Goal: Task Accomplishment & Management: Use online tool/utility

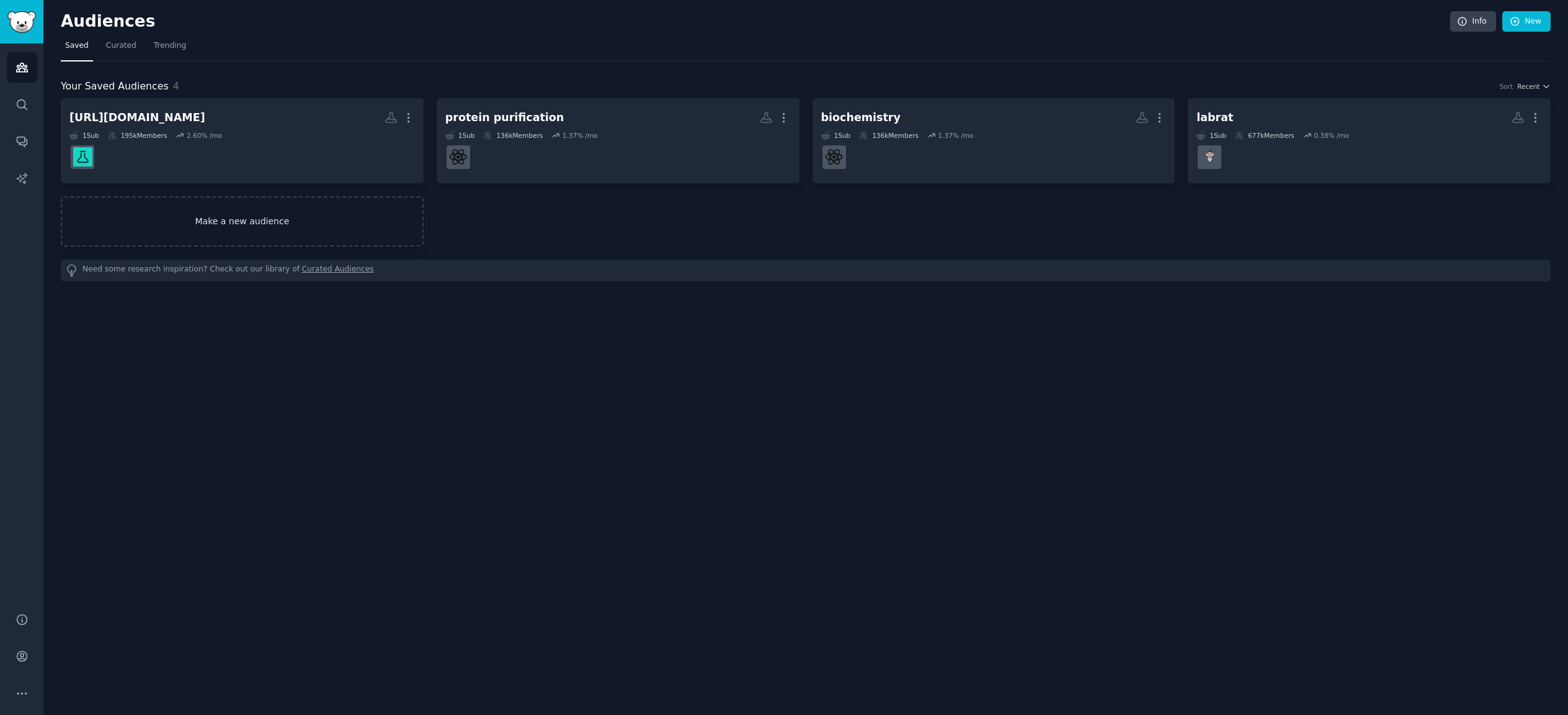
click at [226, 221] on link "Make a new audience" at bounding box center [242, 222] width 363 height 51
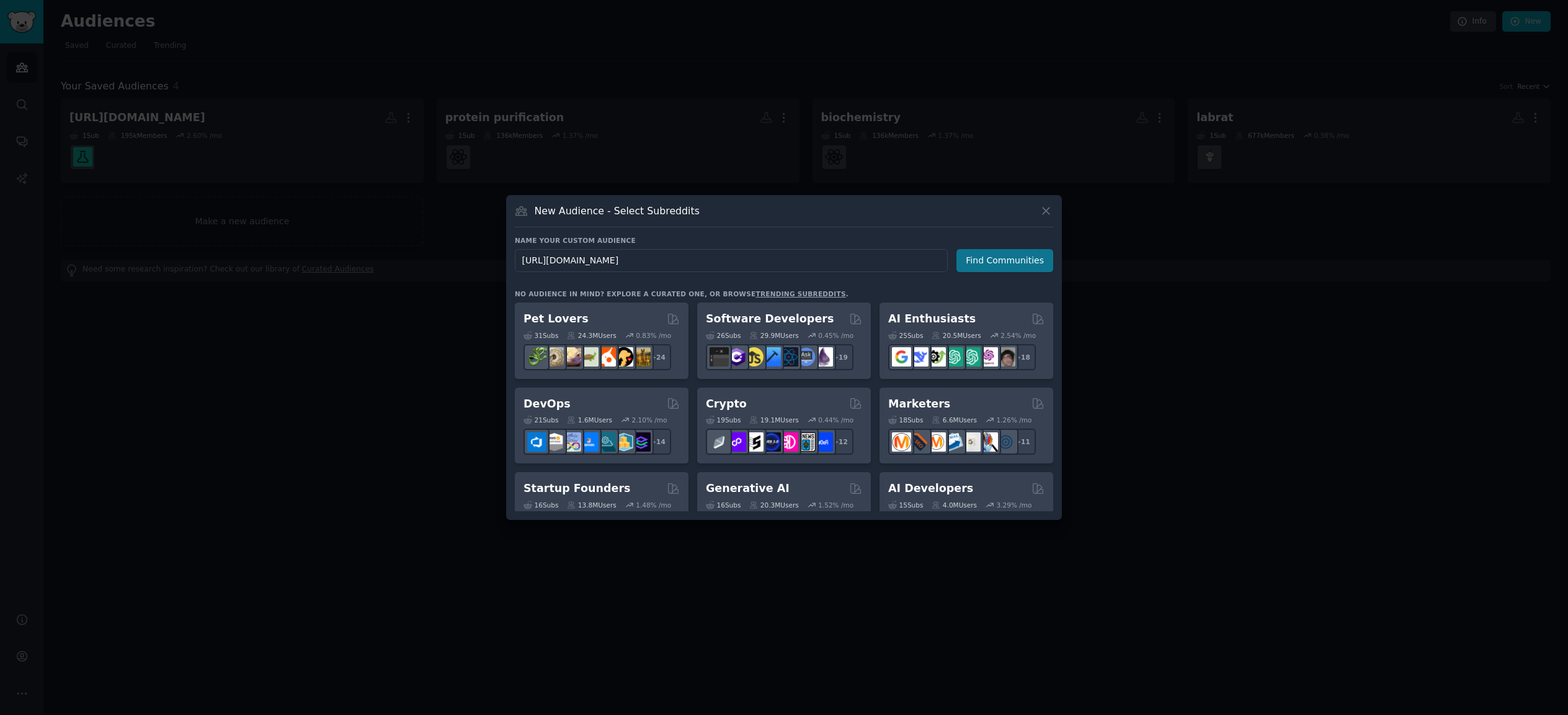
type input "[URL][DOMAIN_NAME]"
click at [1011, 264] on button "Find Communities" at bounding box center [1005, 260] width 97 height 23
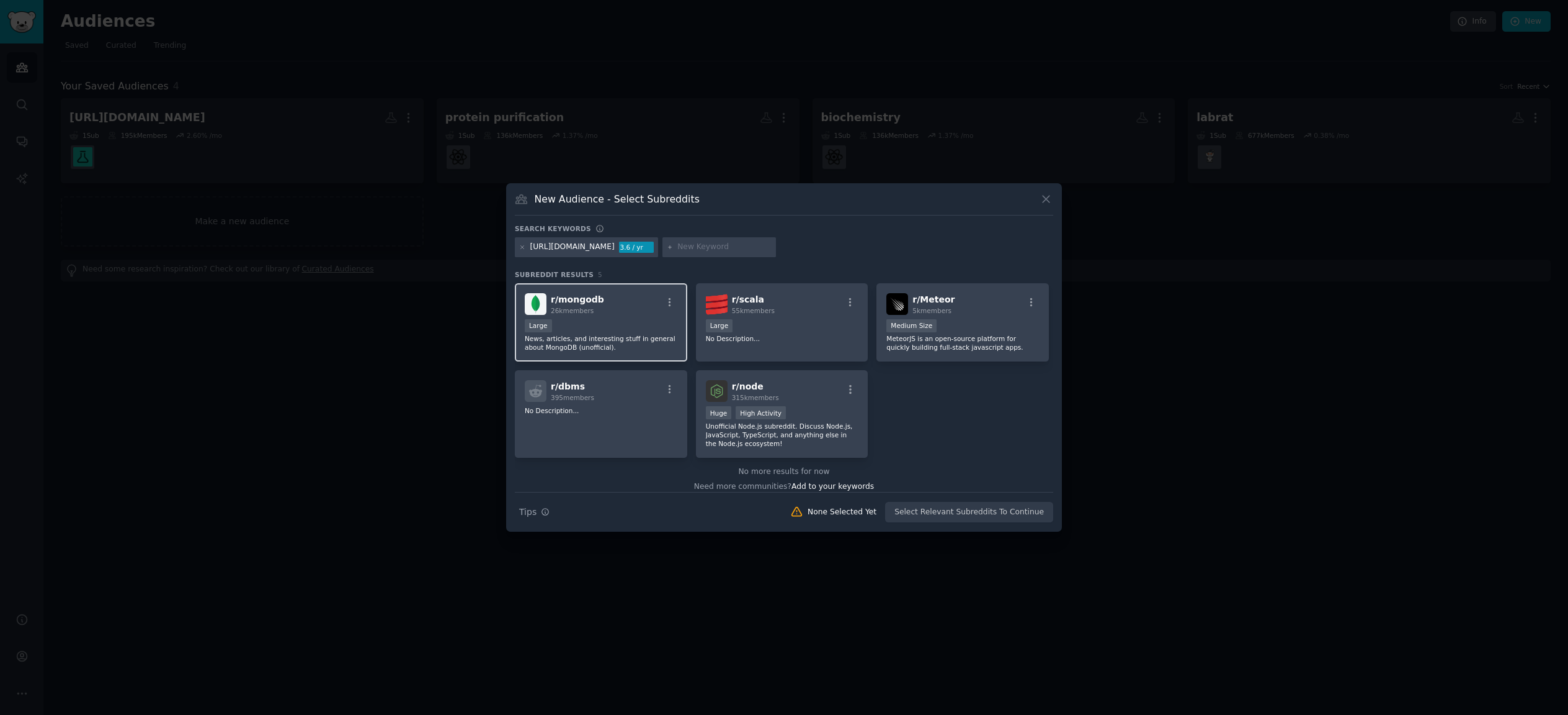
click at [621, 313] on div "r/ mongodb 26k members" at bounding box center [601, 303] width 153 height 22
click at [1023, 516] on button "Create Audience" at bounding box center [1012, 512] width 82 height 21
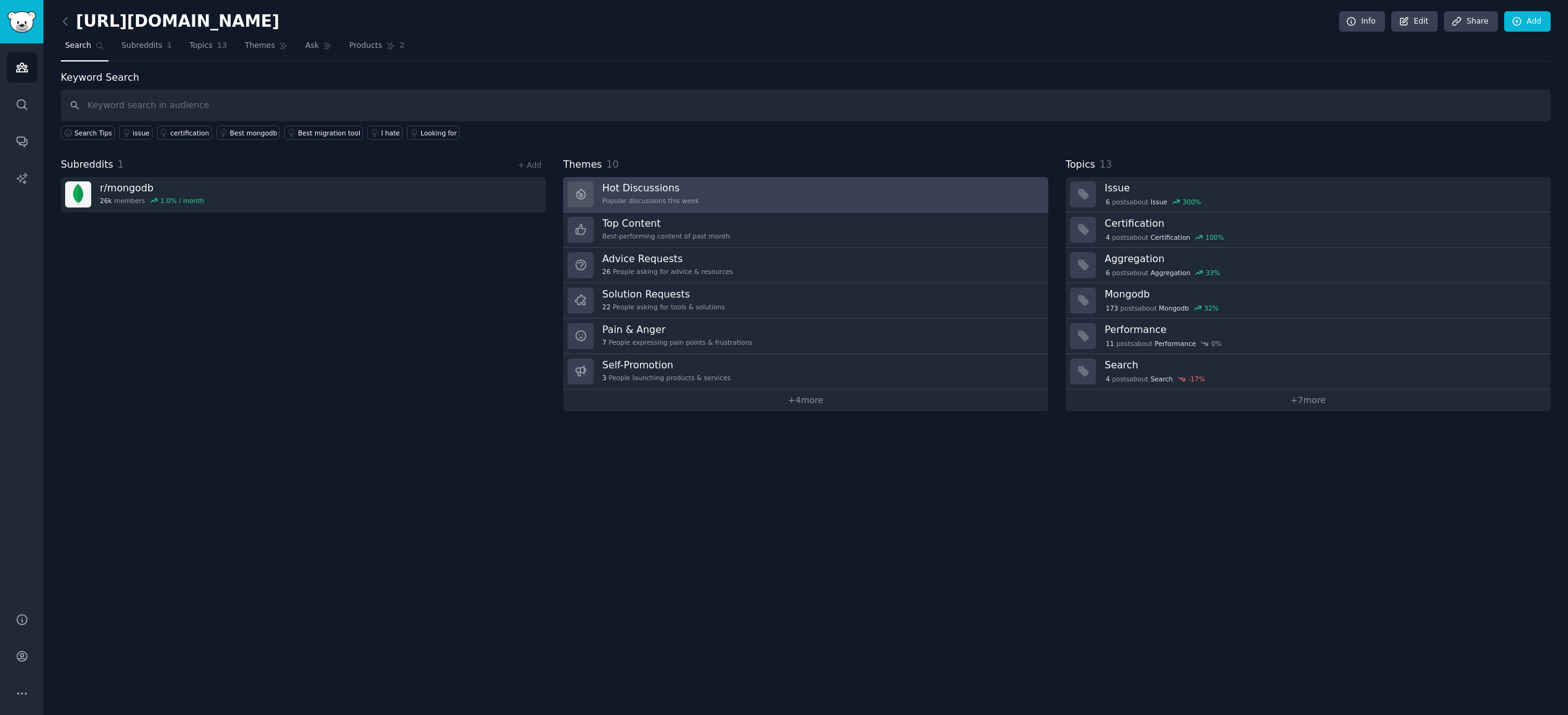
click at [795, 202] on link "Hot Discussions Popular discussions this week" at bounding box center [806, 194] width 485 height 36
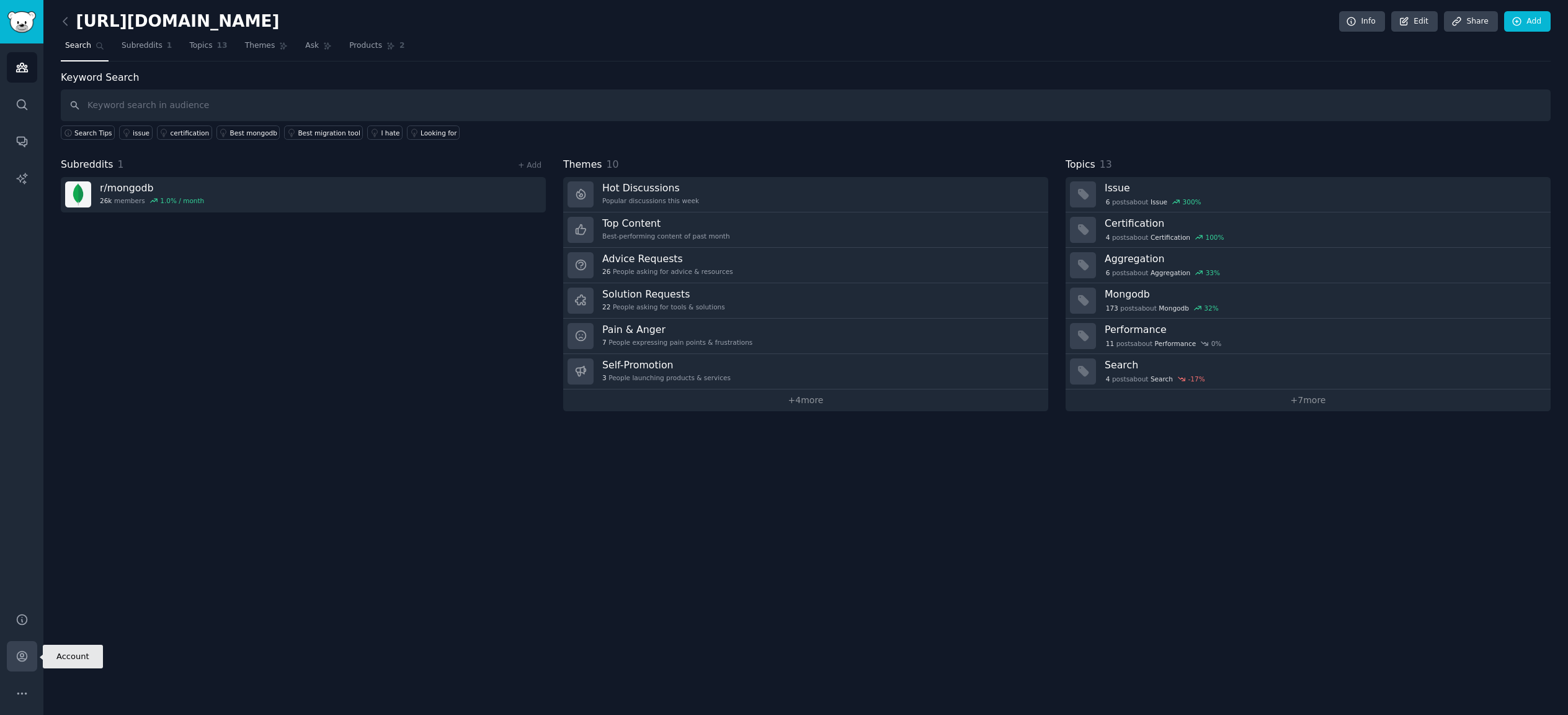
click at [24, 653] on icon "Sidebar" at bounding box center [23, 656] width 13 height 13
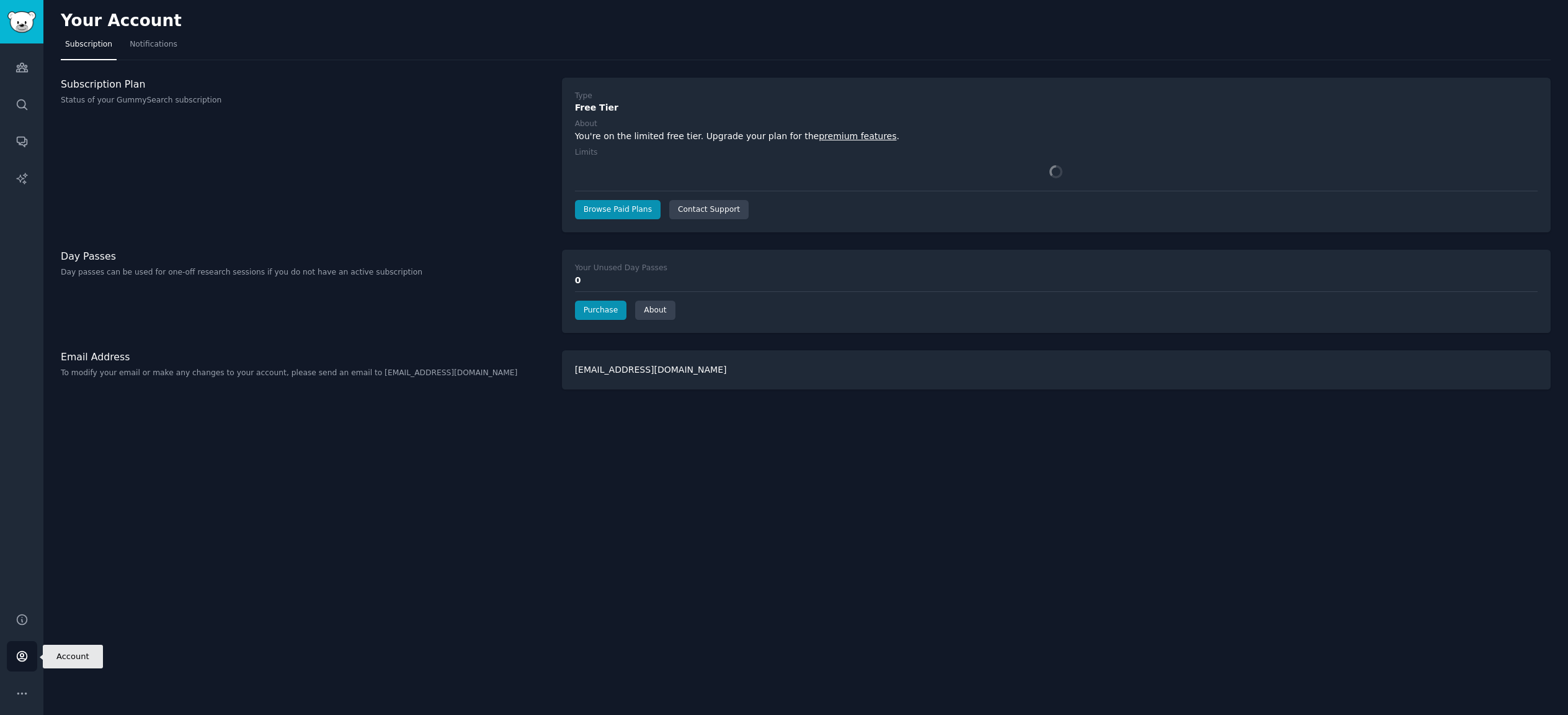
click at [24, 653] on icon "Sidebar" at bounding box center [23, 656] width 13 height 13
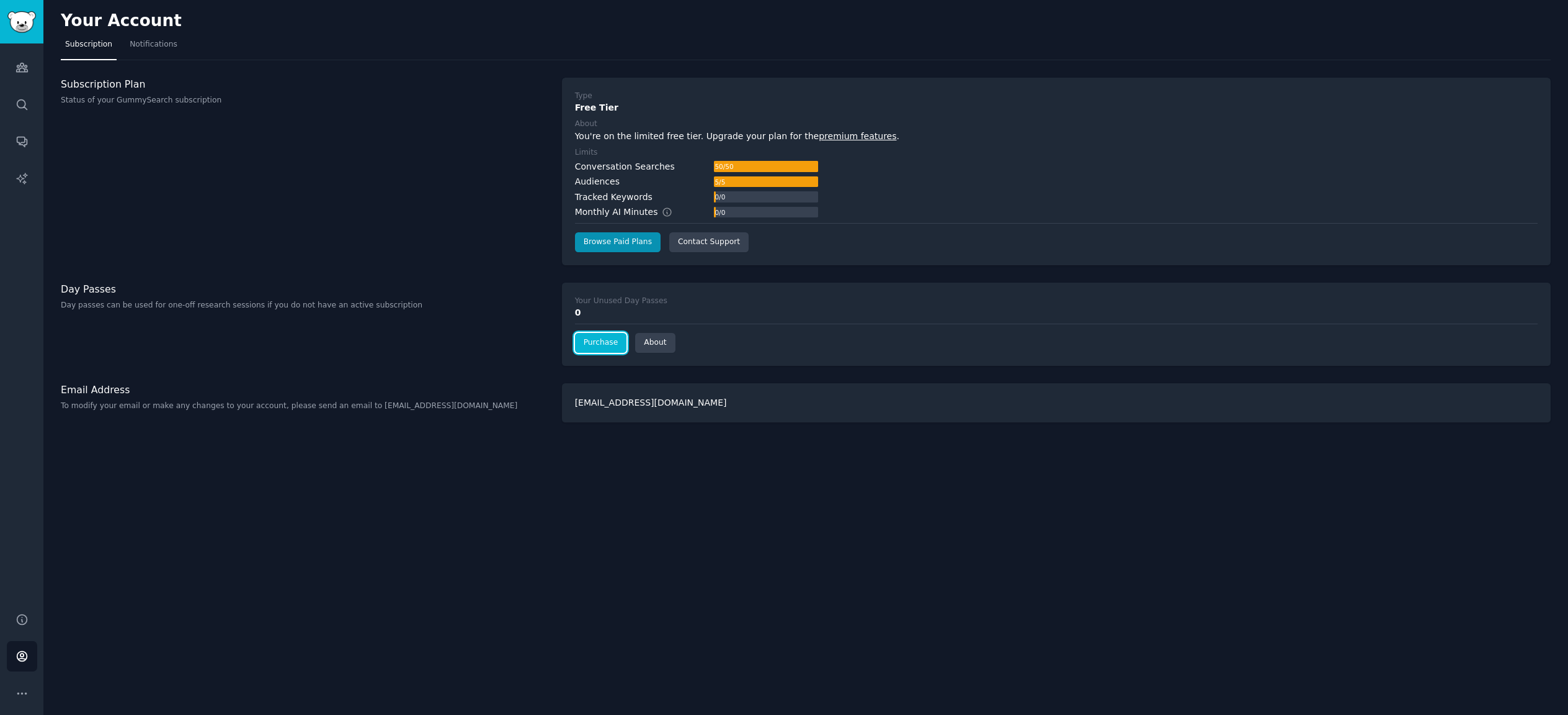
click at [606, 341] on link "Purchase" at bounding box center [602, 342] width 53 height 20
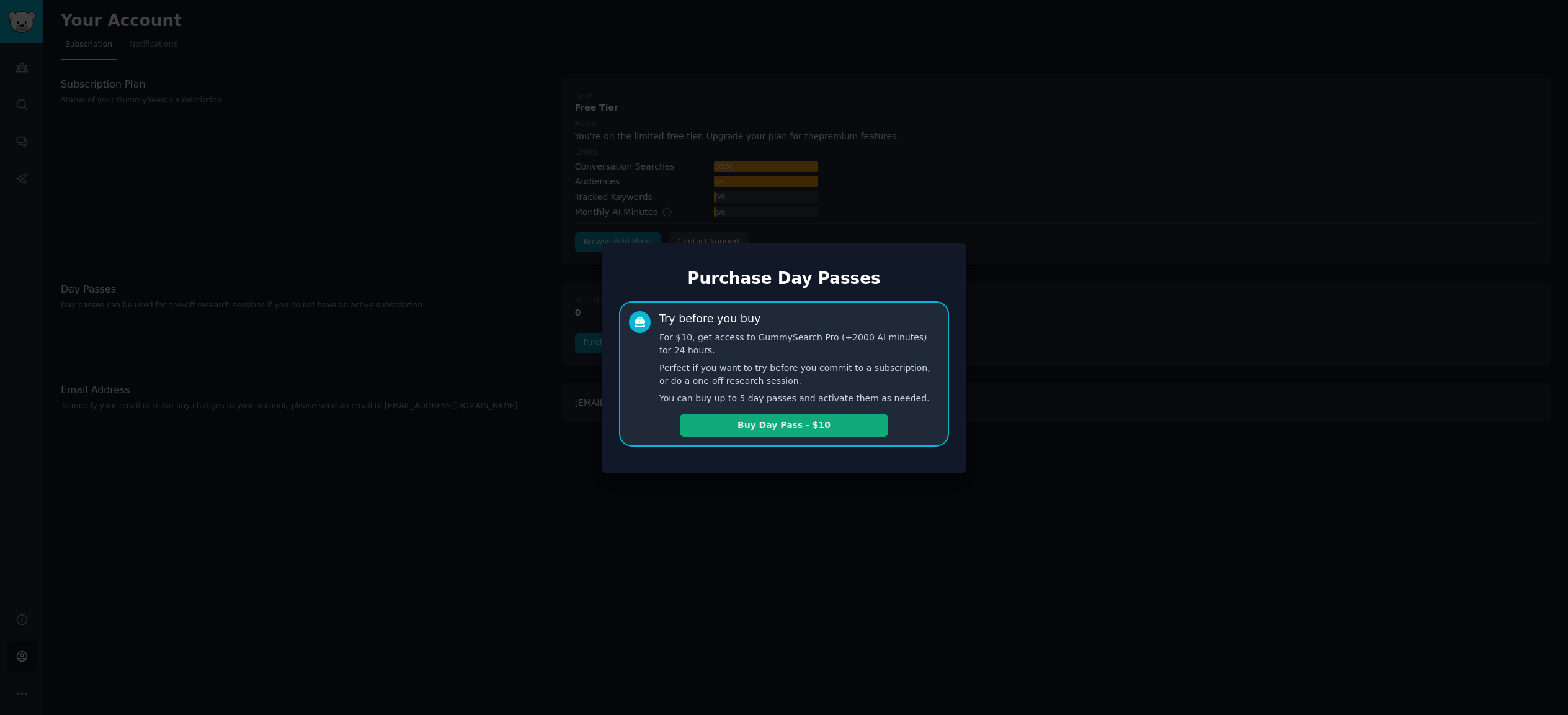
click at [798, 427] on button "Buy Day Pass - $10" at bounding box center [784, 425] width 208 height 23
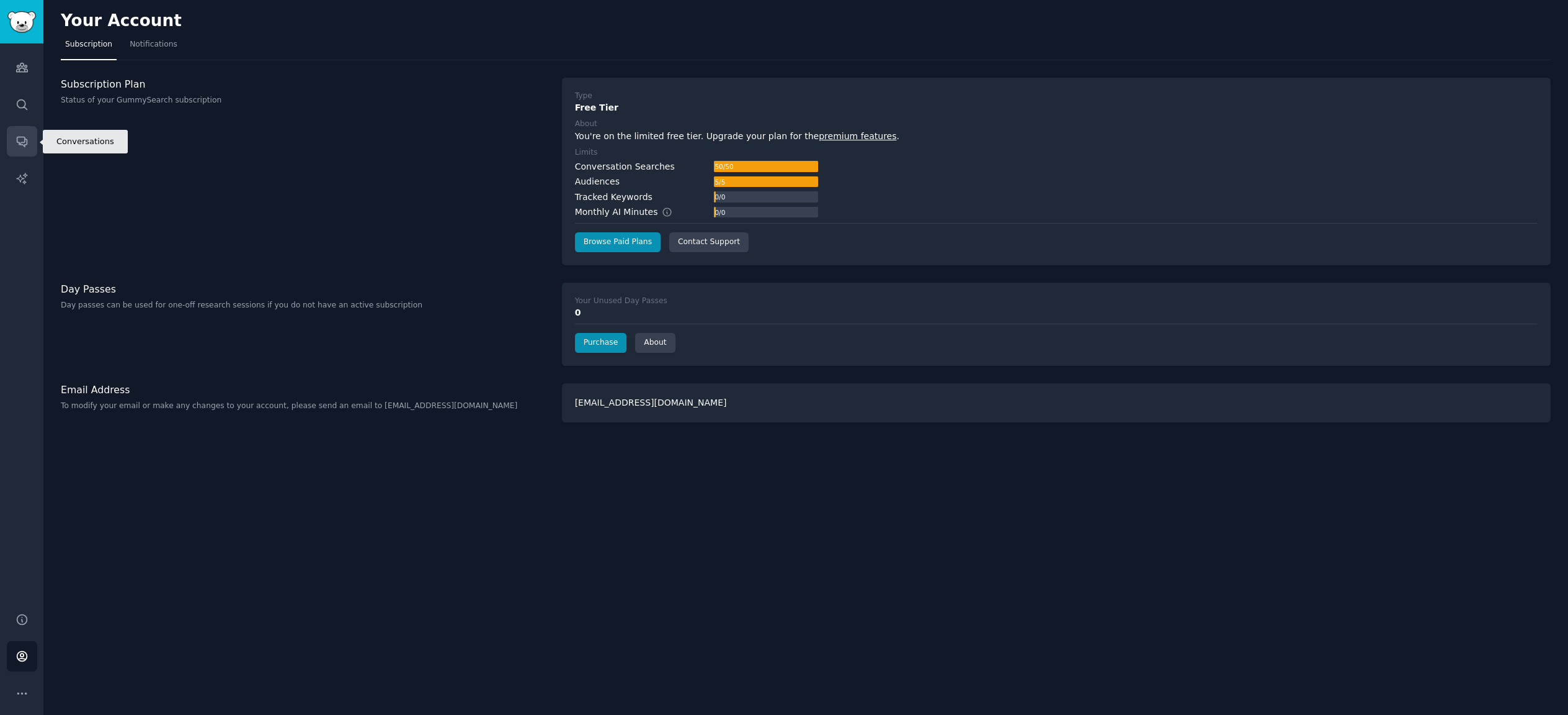
click at [23, 146] on icon "Sidebar" at bounding box center [22, 142] width 10 height 10
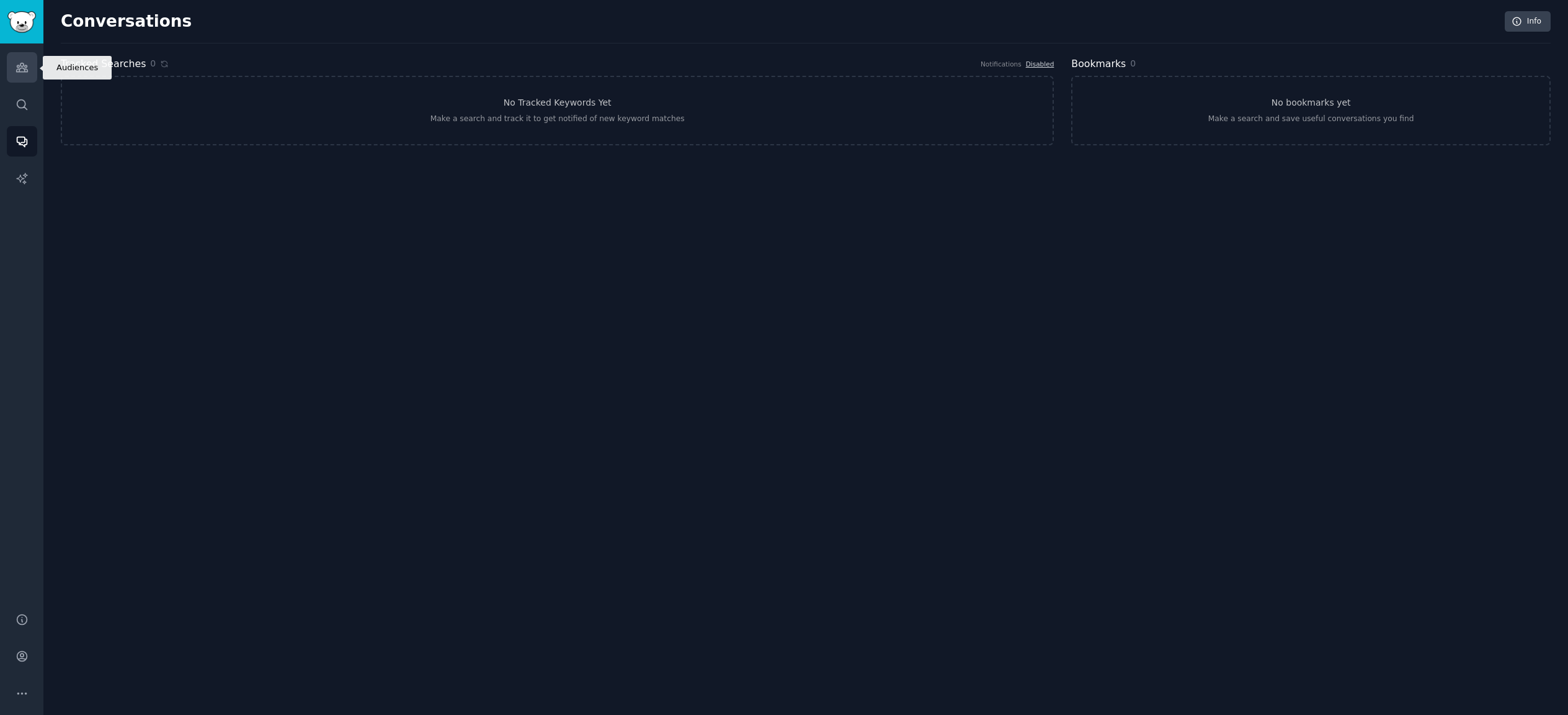
click at [21, 62] on icon "Sidebar" at bounding box center [23, 68] width 13 height 13
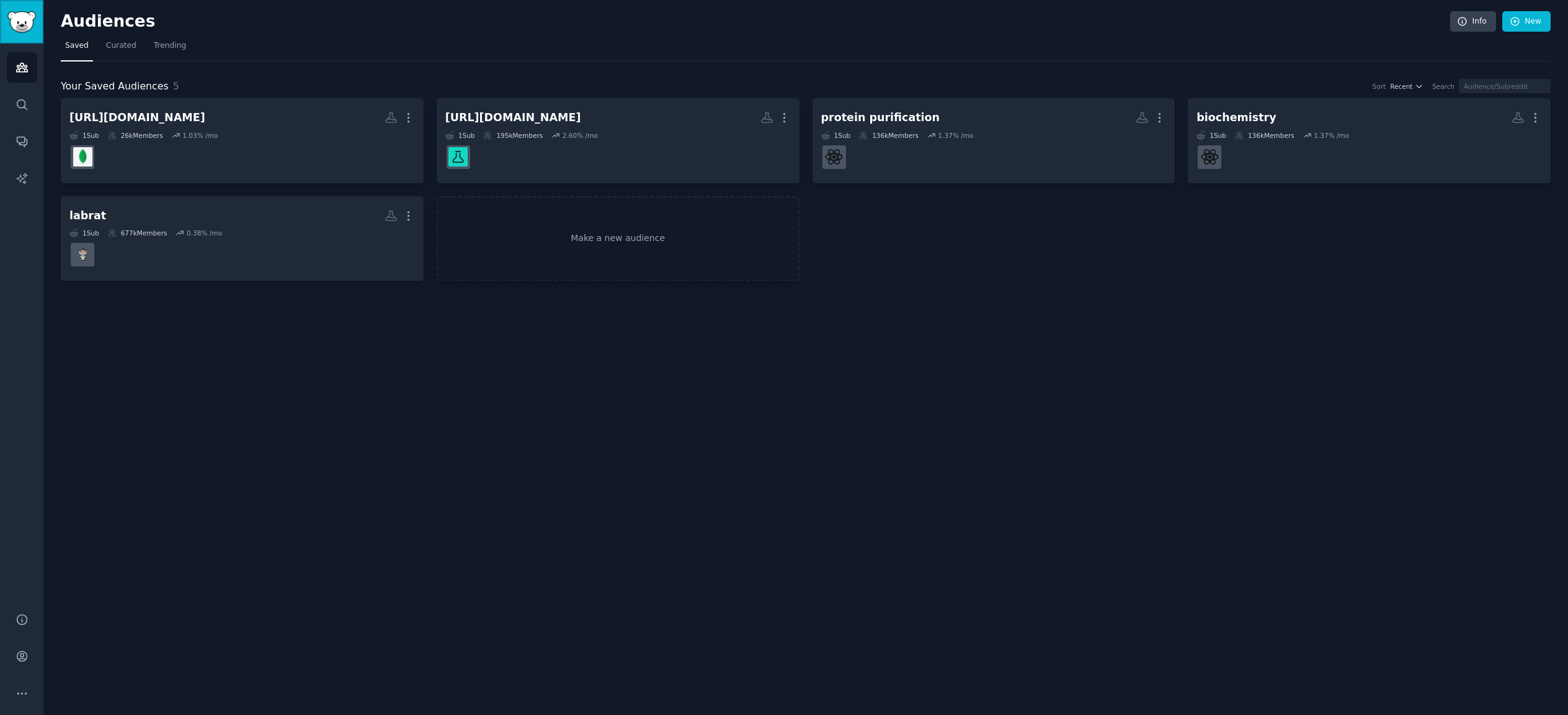
click at [18, 18] on img "Sidebar" at bounding box center [22, 22] width 28 height 22
click at [19, 685] on button "More" at bounding box center [22, 693] width 30 height 30
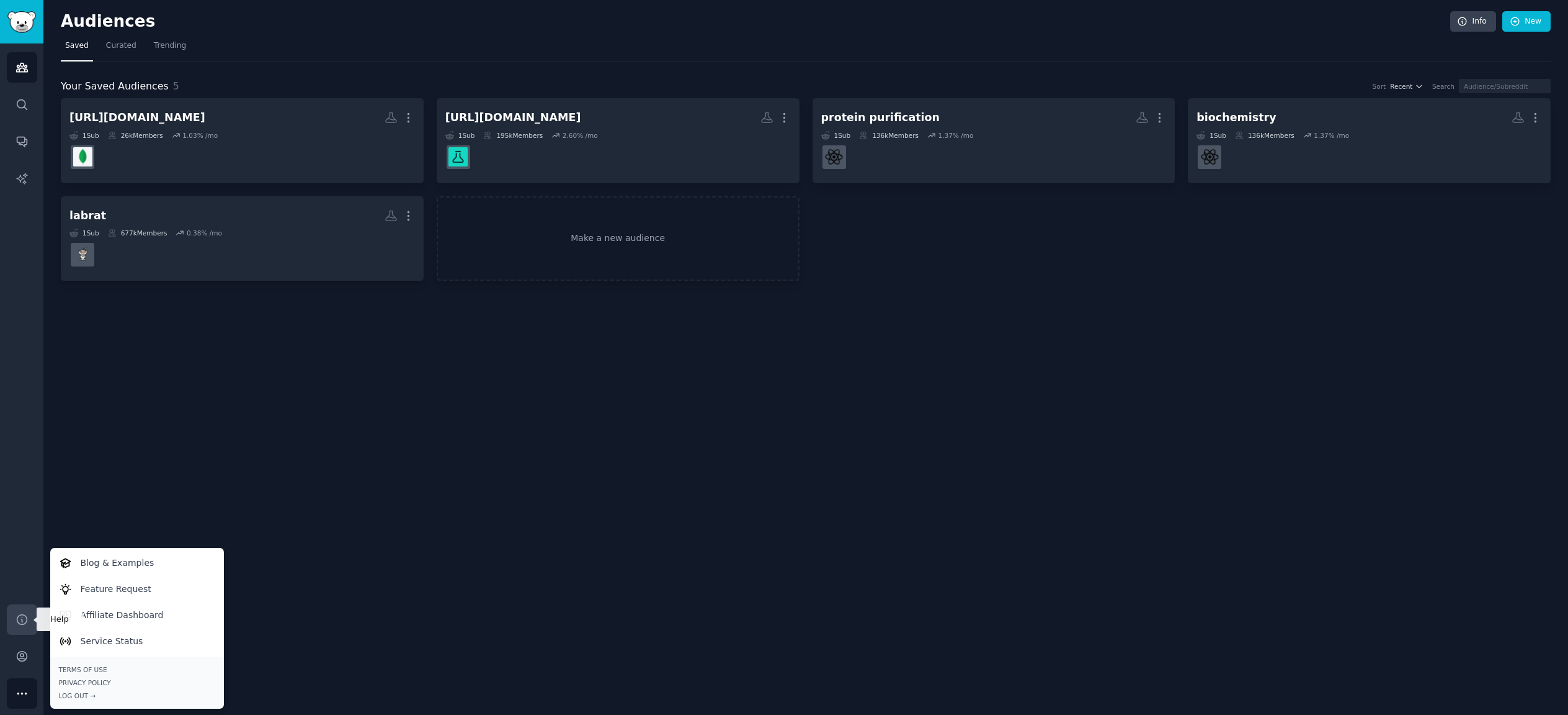
click at [28, 619] on link "Help" at bounding box center [22, 619] width 30 height 30
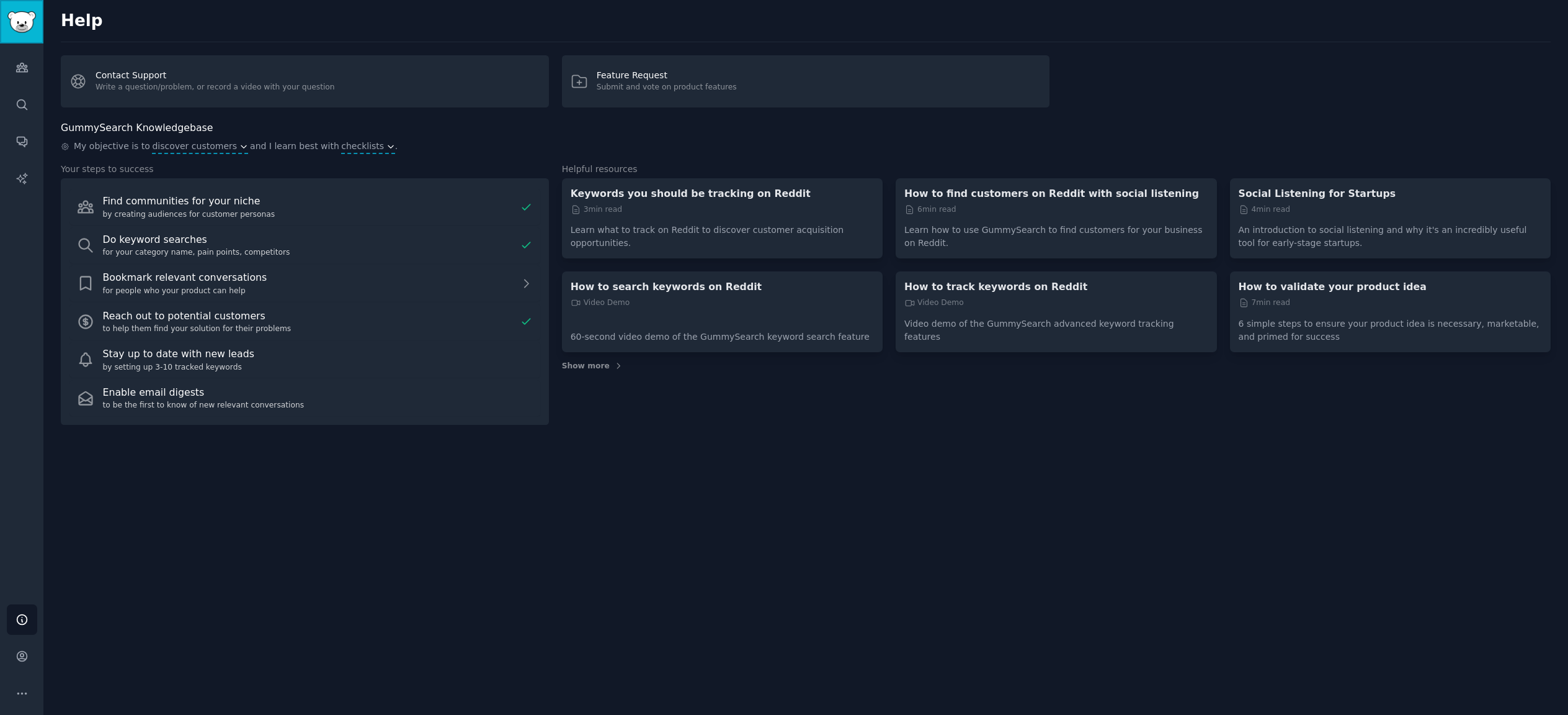
click at [19, 23] on img "Sidebar" at bounding box center [22, 22] width 28 height 22
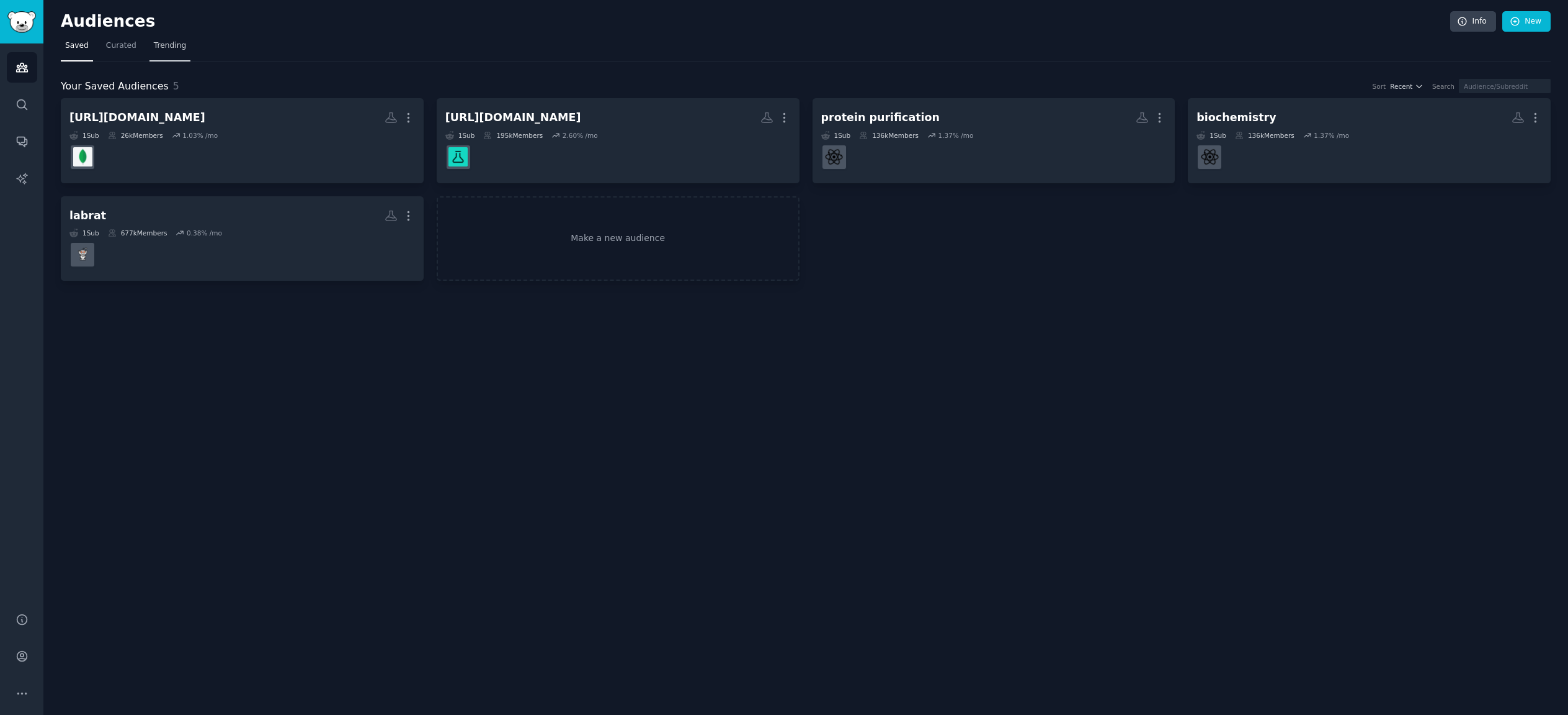
click at [162, 49] on span "Trending" at bounding box center [170, 46] width 32 height 11
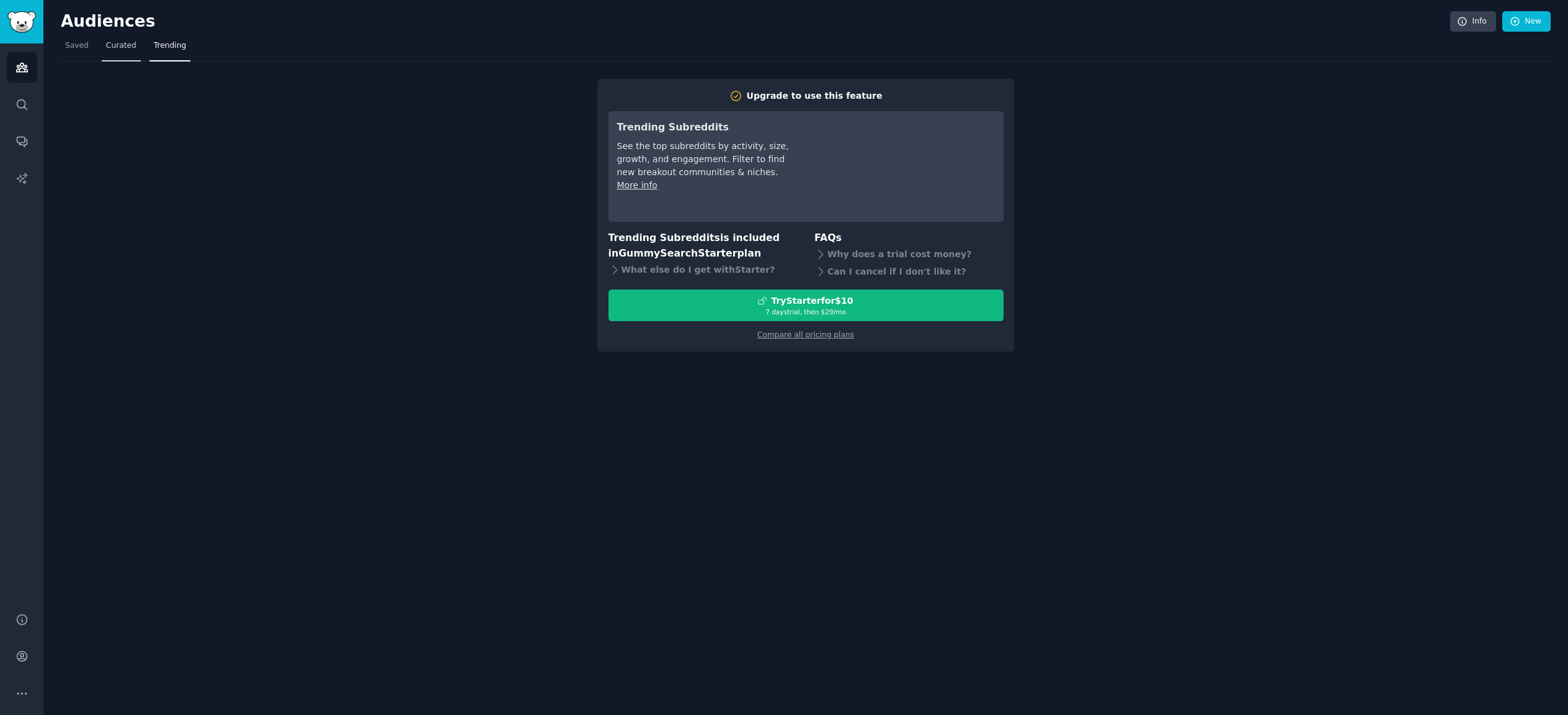
click at [113, 44] on span "Curated" at bounding box center [121, 46] width 30 height 11
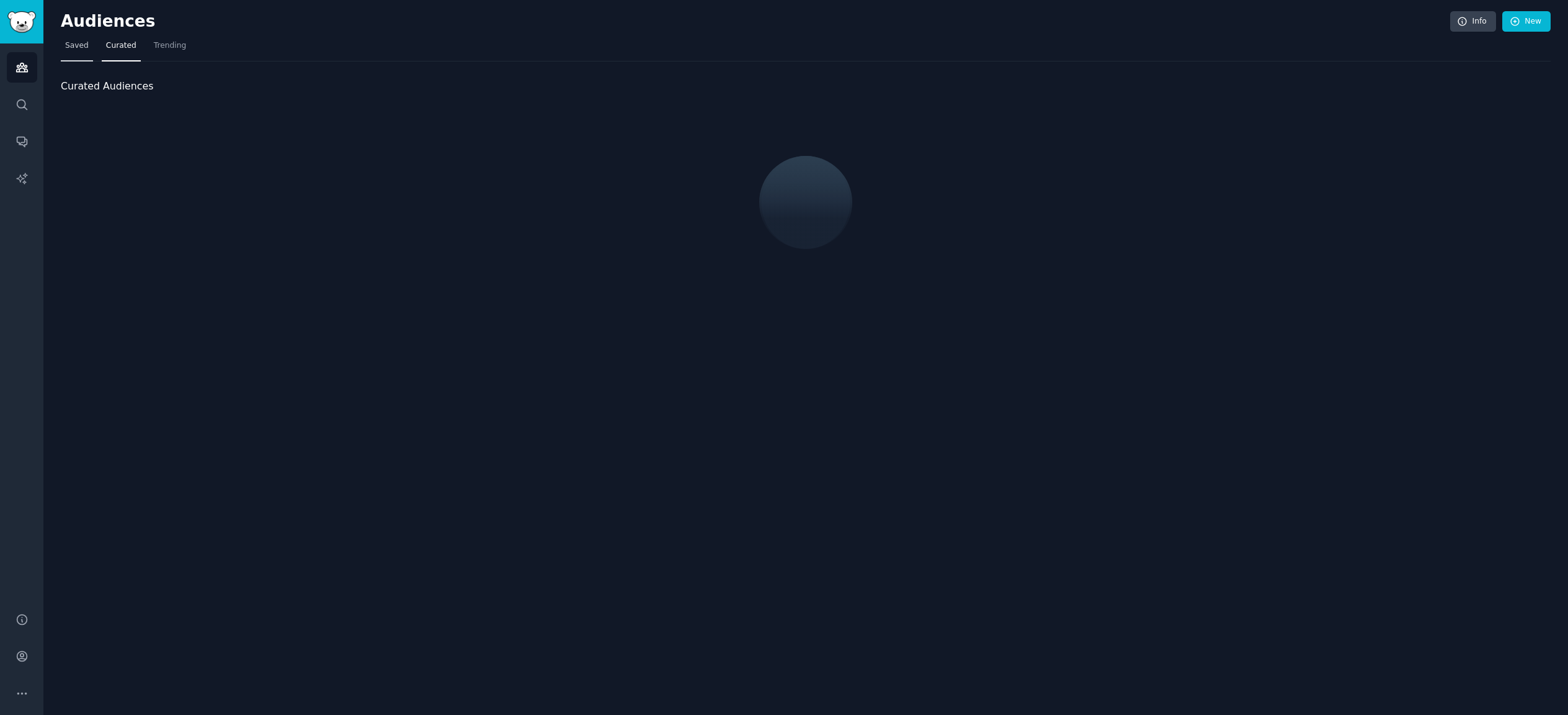
click at [67, 41] on span "Saved" at bounding box center [76, 46] width 23 height 11
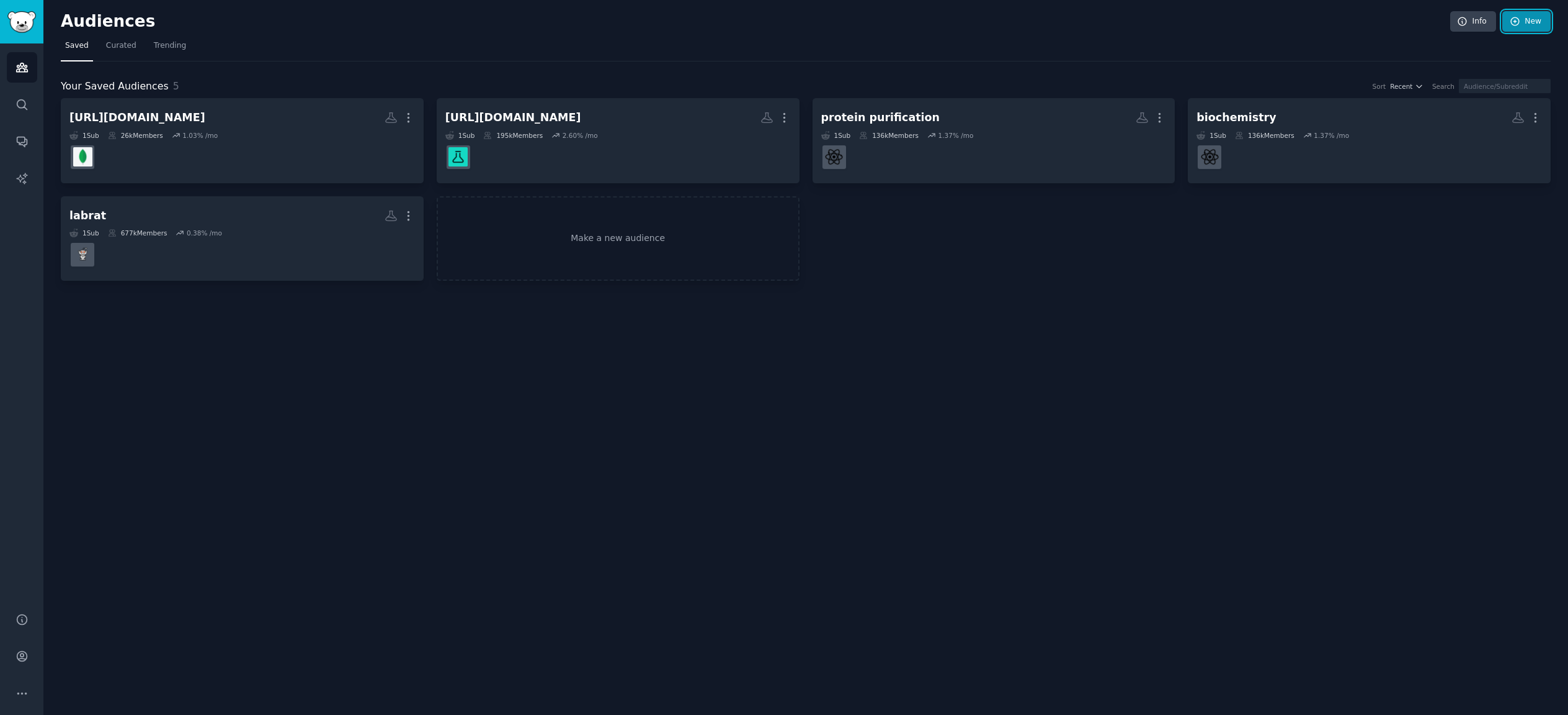
click at [1526, 26] on link "New" at bounding box center [1527, 22] width 49 height 21
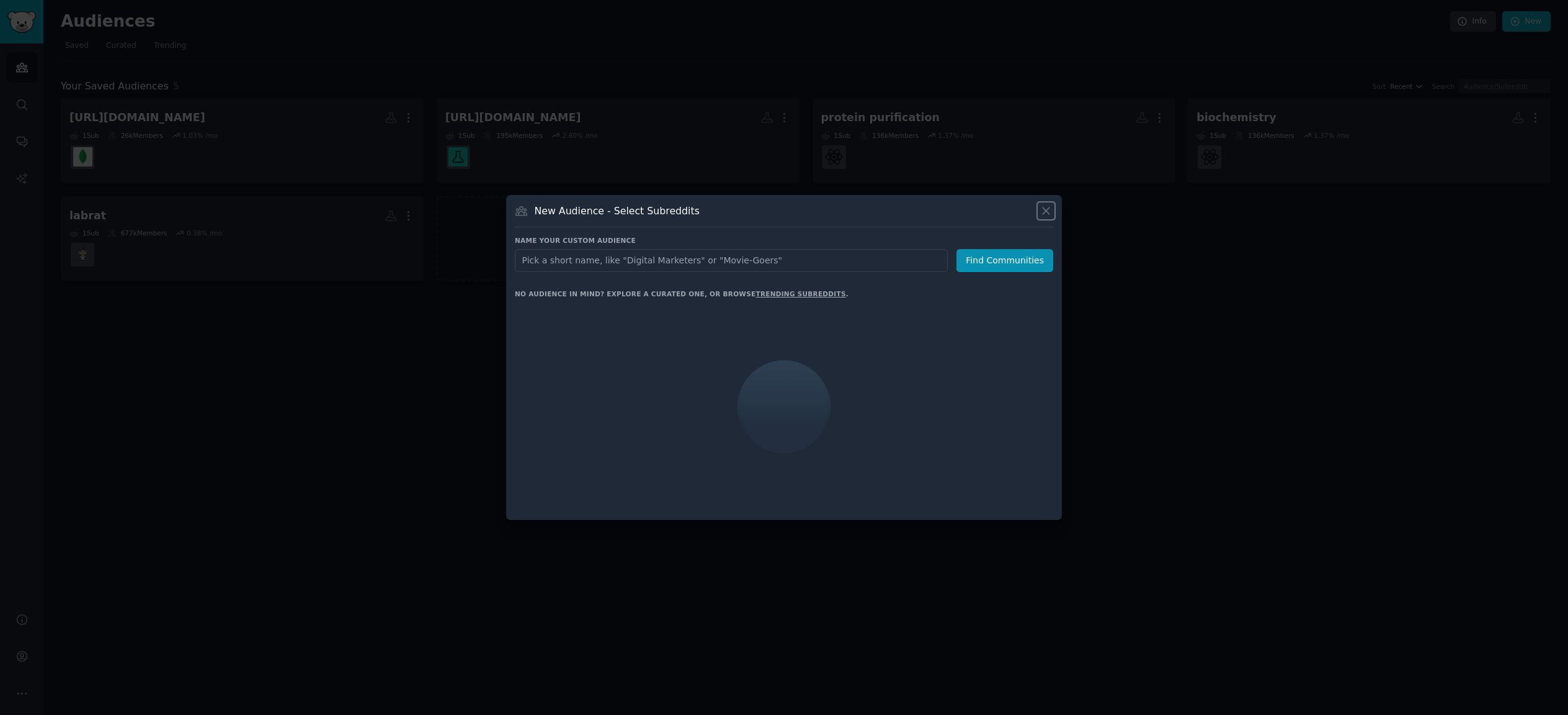
click at [1044, 208] on icon at bounding box center [1046, 210] width 13 height 13
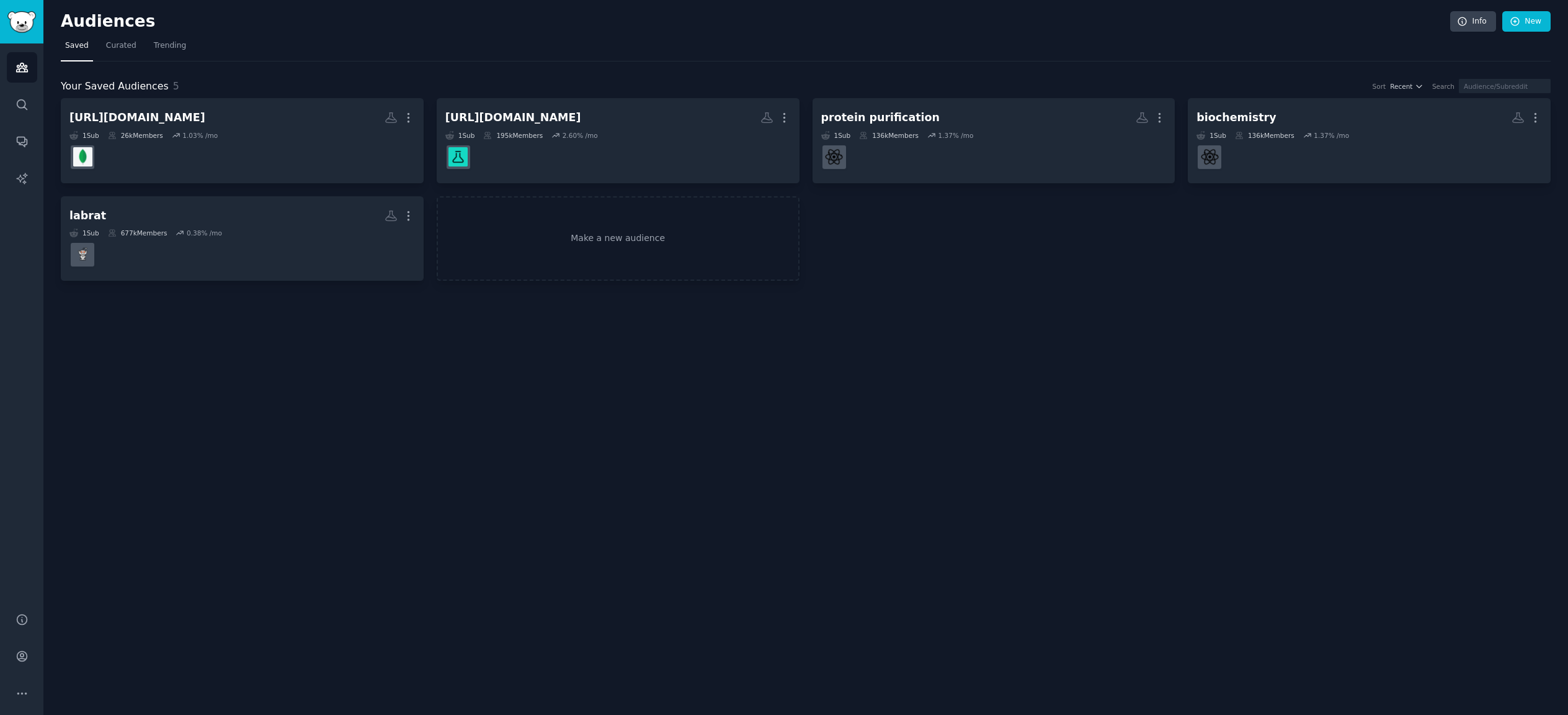
click at [1323, 197] on div "[URL][DOMAIN_NAME] More 1 Sub 26k Members 1.03 % /mo [URL][DOMAIN_NAME] More 1 …" at bounding box center [806, 189] width 1490 height 182
click at [1471, 22] on link "Info" at bounding box center [1473, 22] width 46 height 21
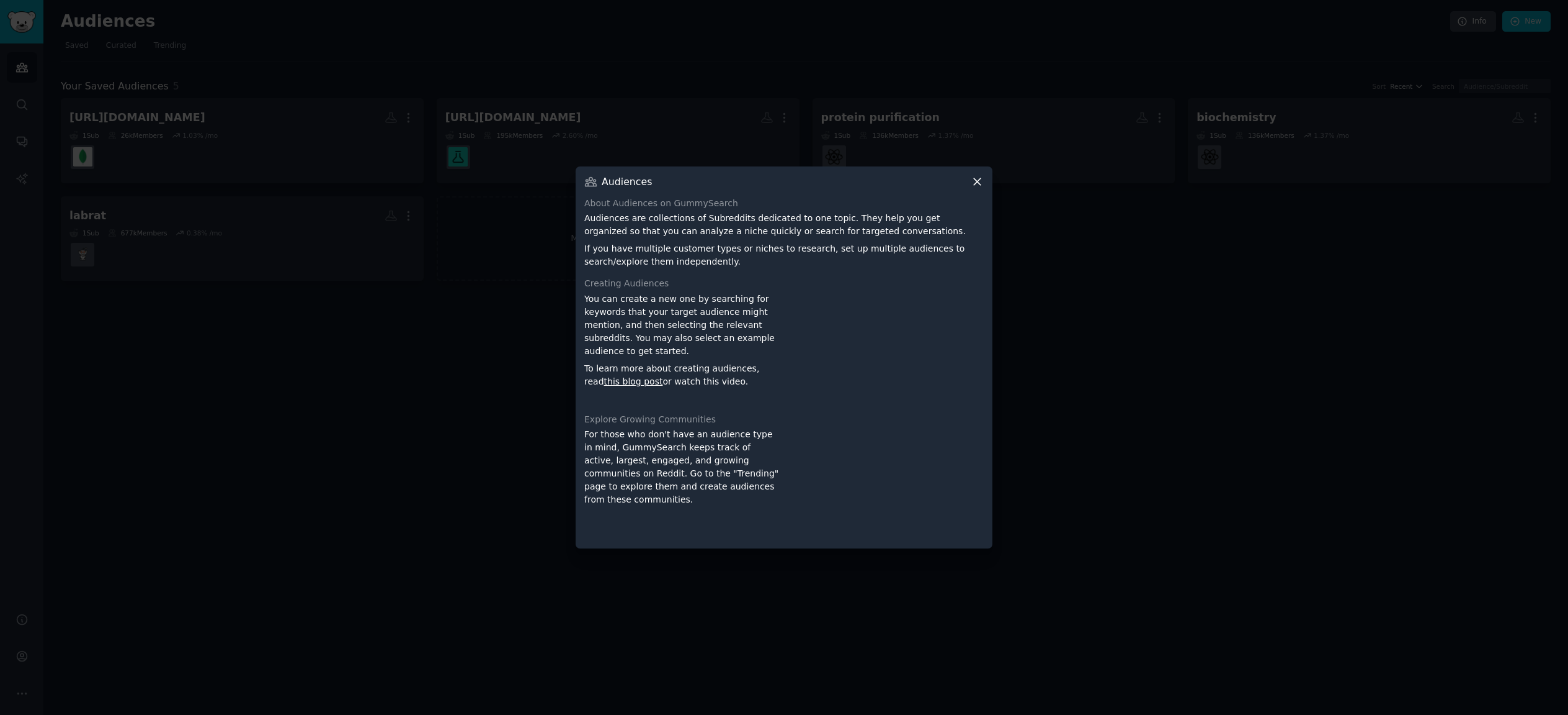
click at [979, 180] on icon at bounding box center [976, 181] width 7 height 7
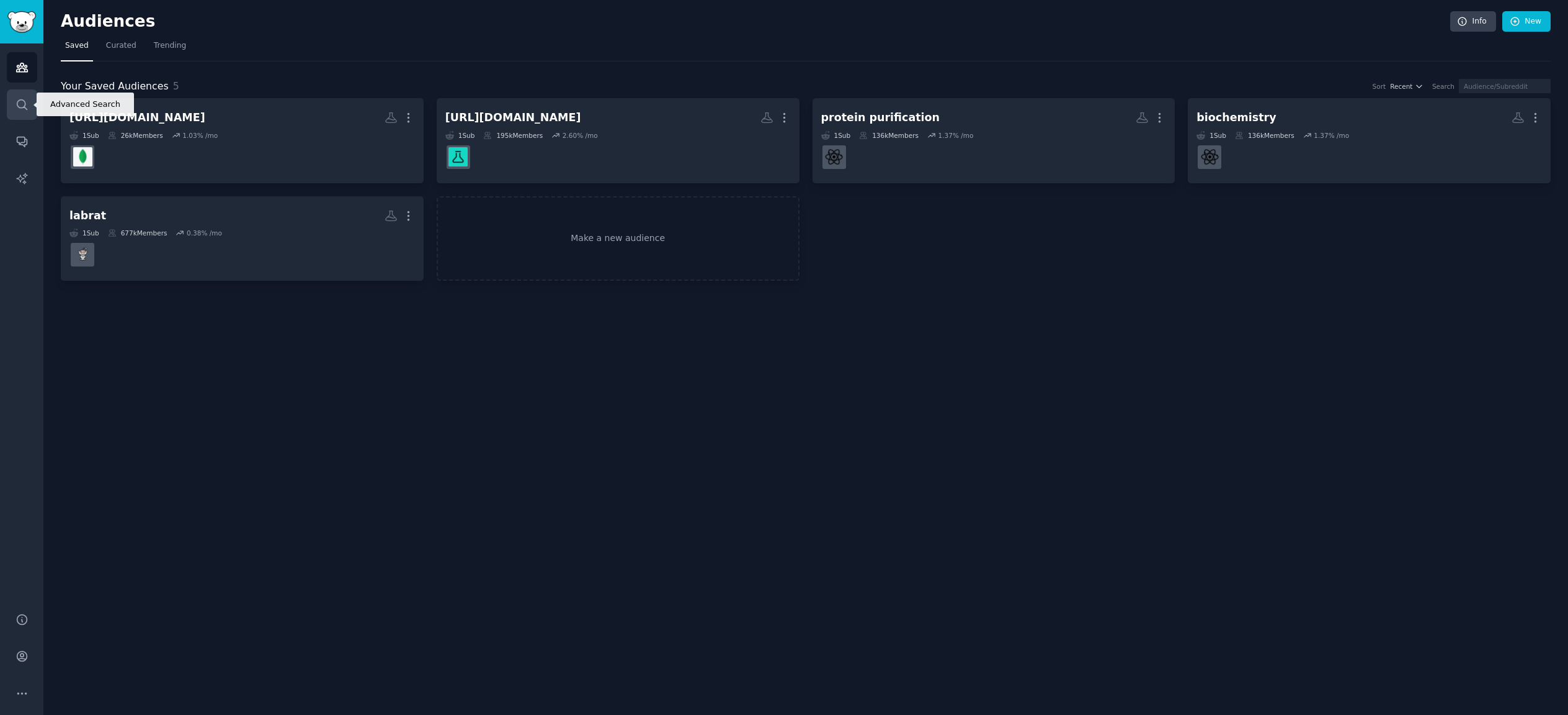
click at [26, 103] on icon "Sidebar" at bounding box center [23, 104] width 13 height 13
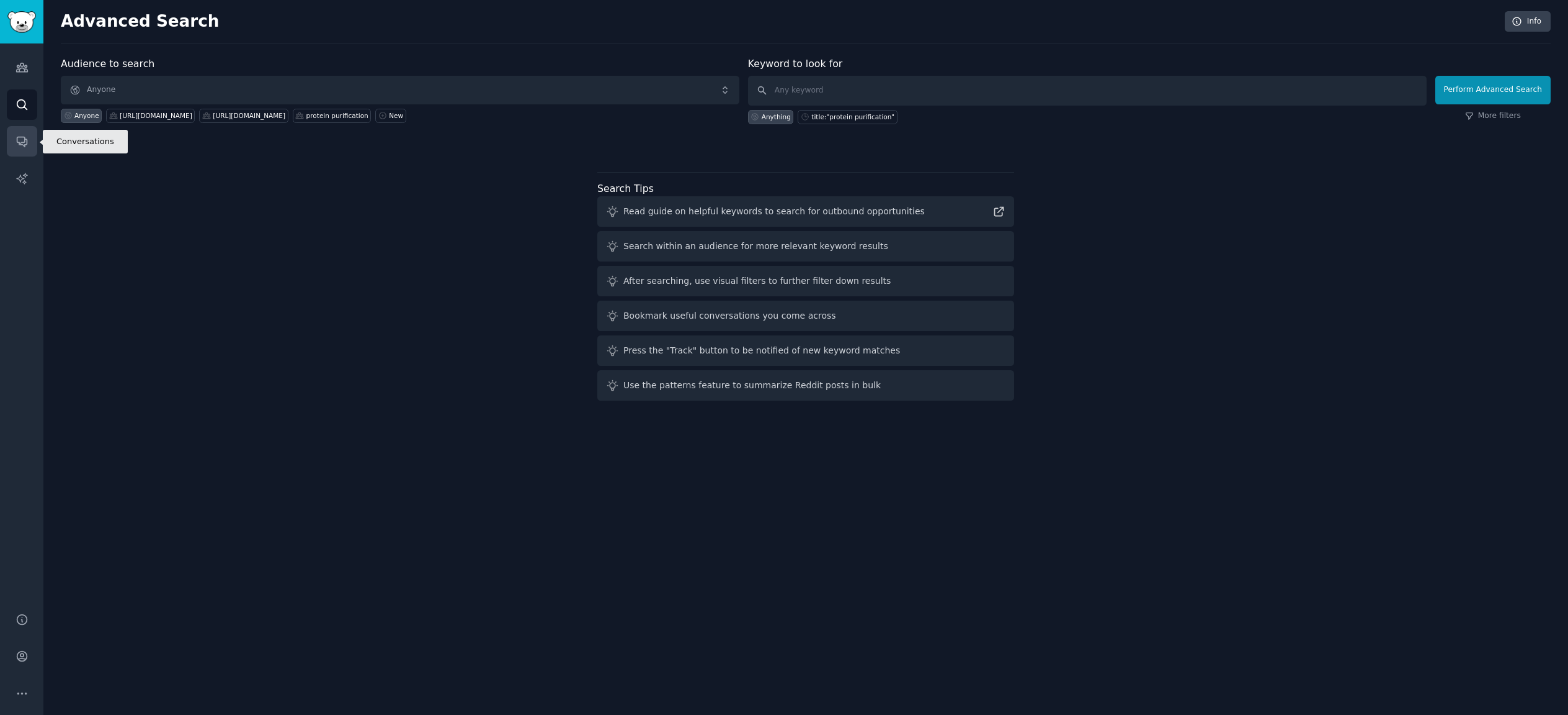
click at [19, 136] on icon "Sidebar" at bounding box center [23, 141] width 13 height 13
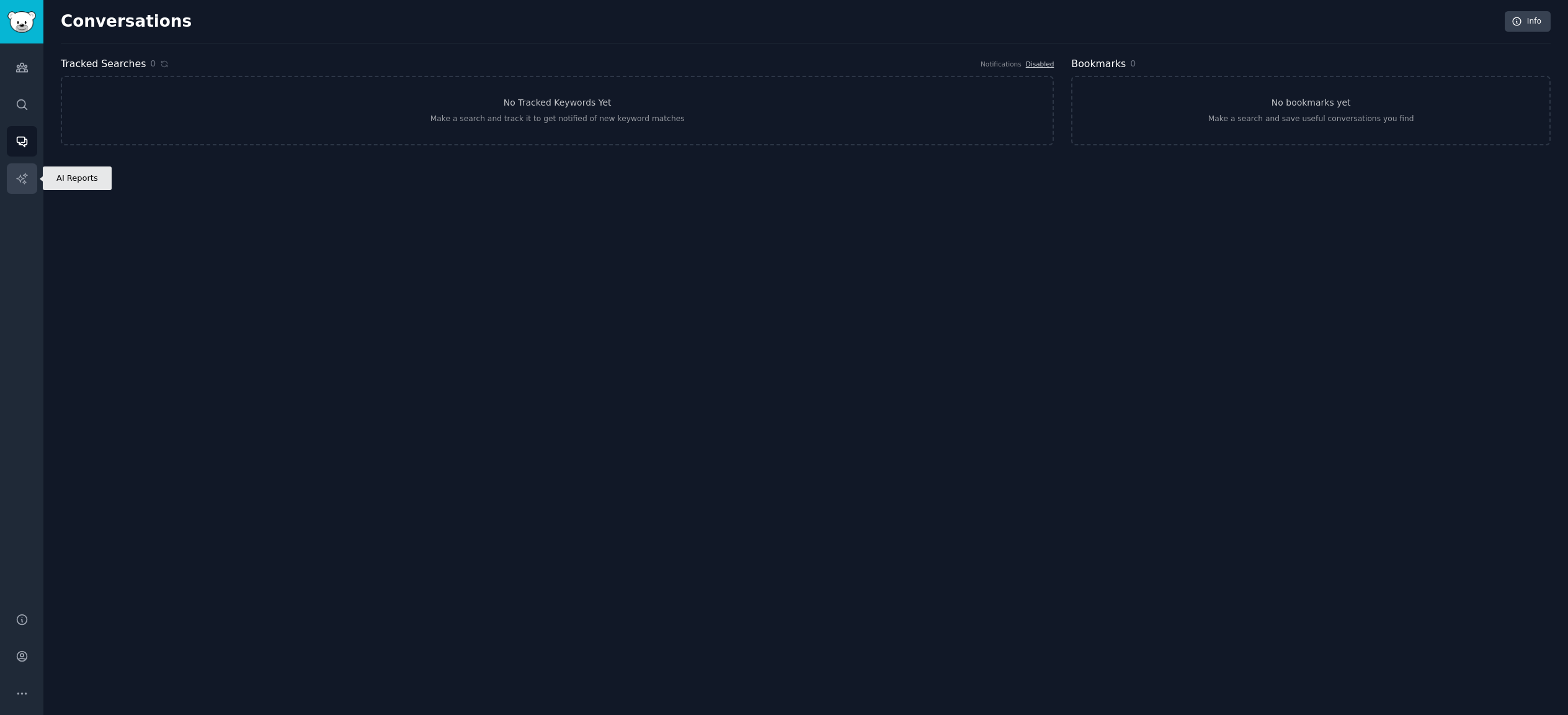
click at [28, 179] on link "AI Reports" at bounding box center [22, 179] width 30 height 30
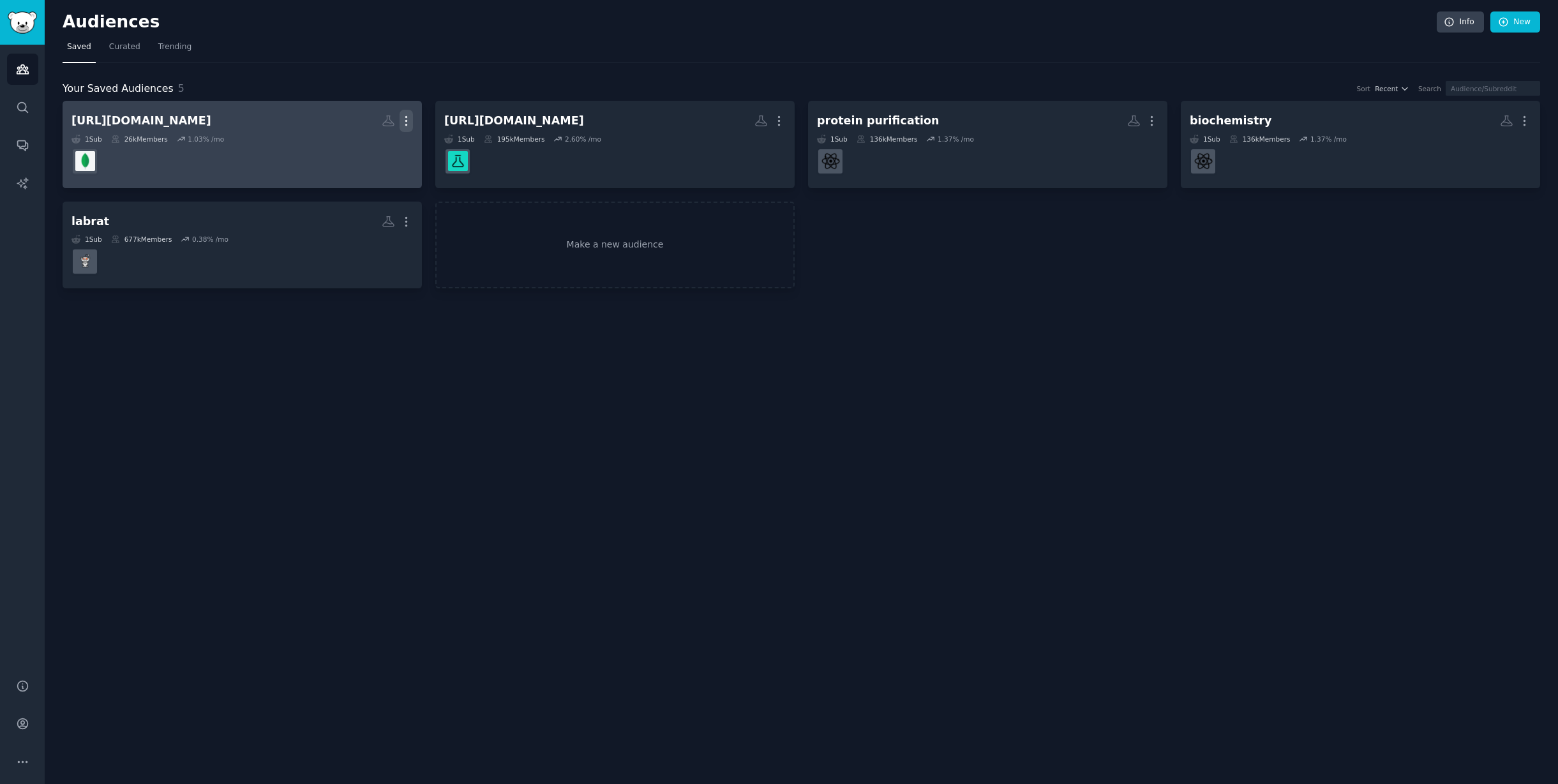
click at [405, 117] on icon "button" at bounding box center [407, 121] width 14 height 14
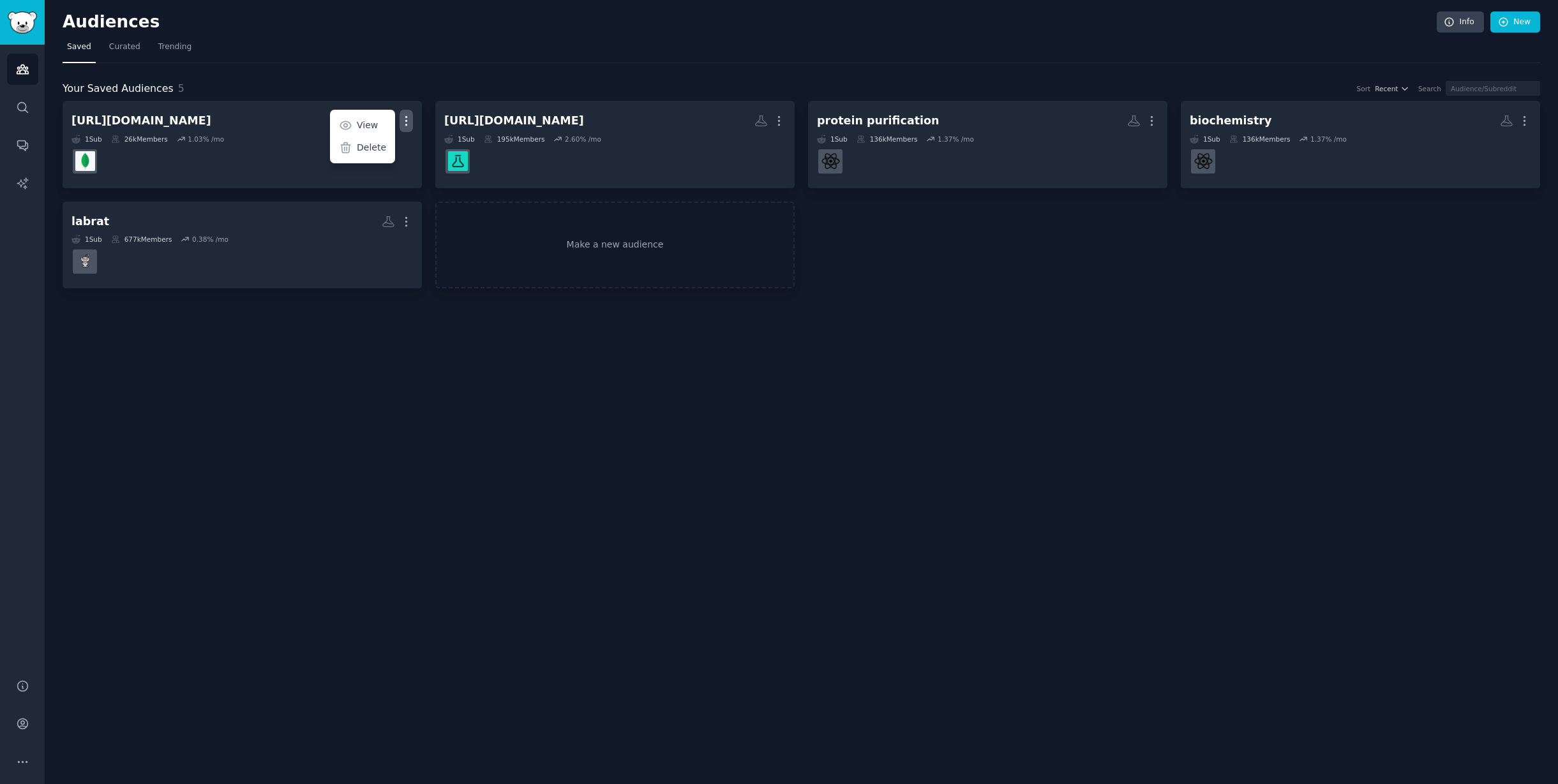
click at [642, 69] on div "Your Saved Audiences 5 Sort Recent Search https://www.reddit.com/r/mongodb/ Mor…" at bounding box center [802, 176] width 1478 height 226
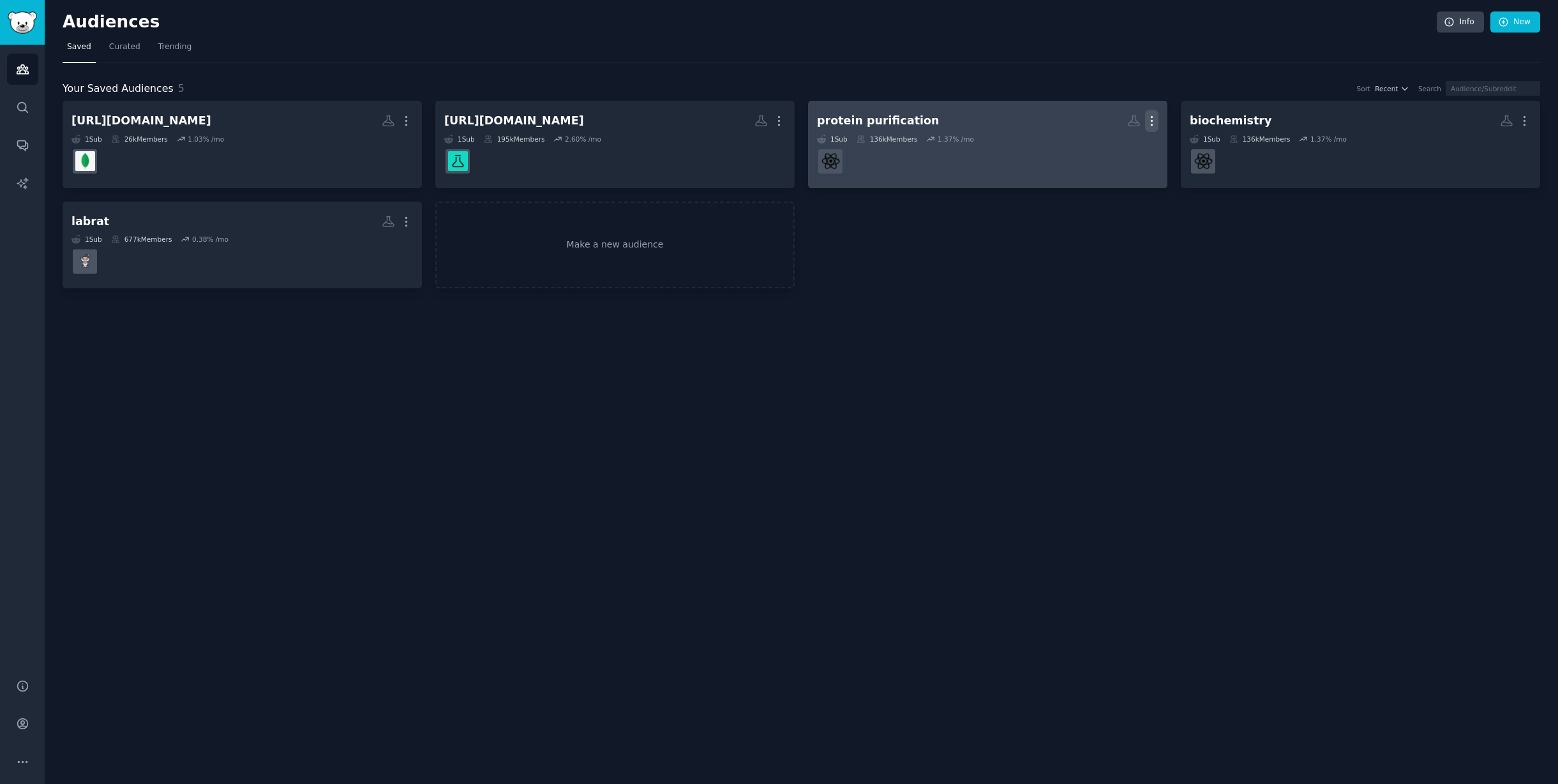
click at [1152, 122] on icon "button" at bounding box center [1151, 121] width 1 height 9
click at [1118, 149] on p "Delete" at bounding box center [1117, 148] width 29 height 14
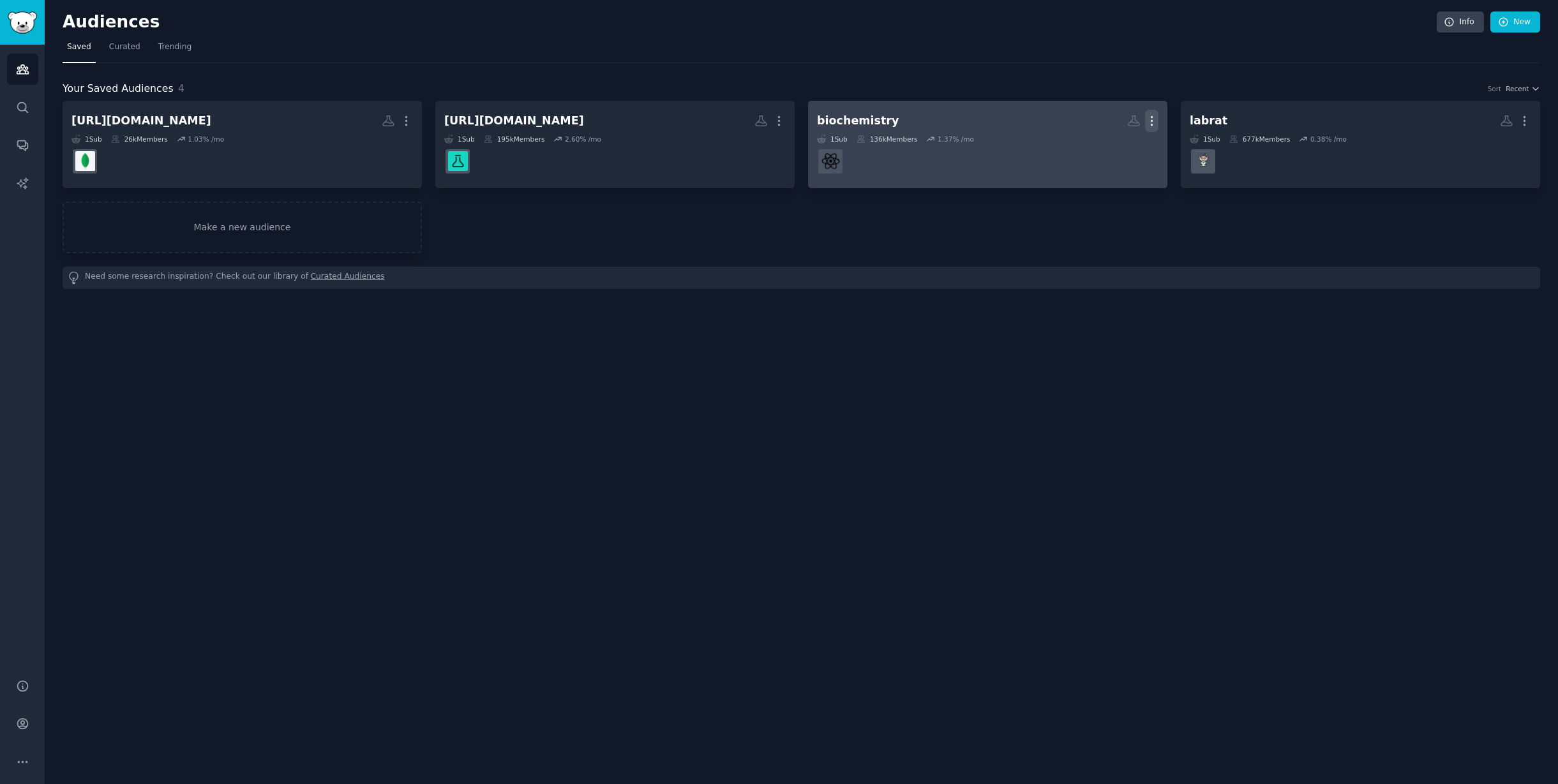
click at [1148, 121] on icon "button" at bounding box center [1151, 121] width 14 height 14
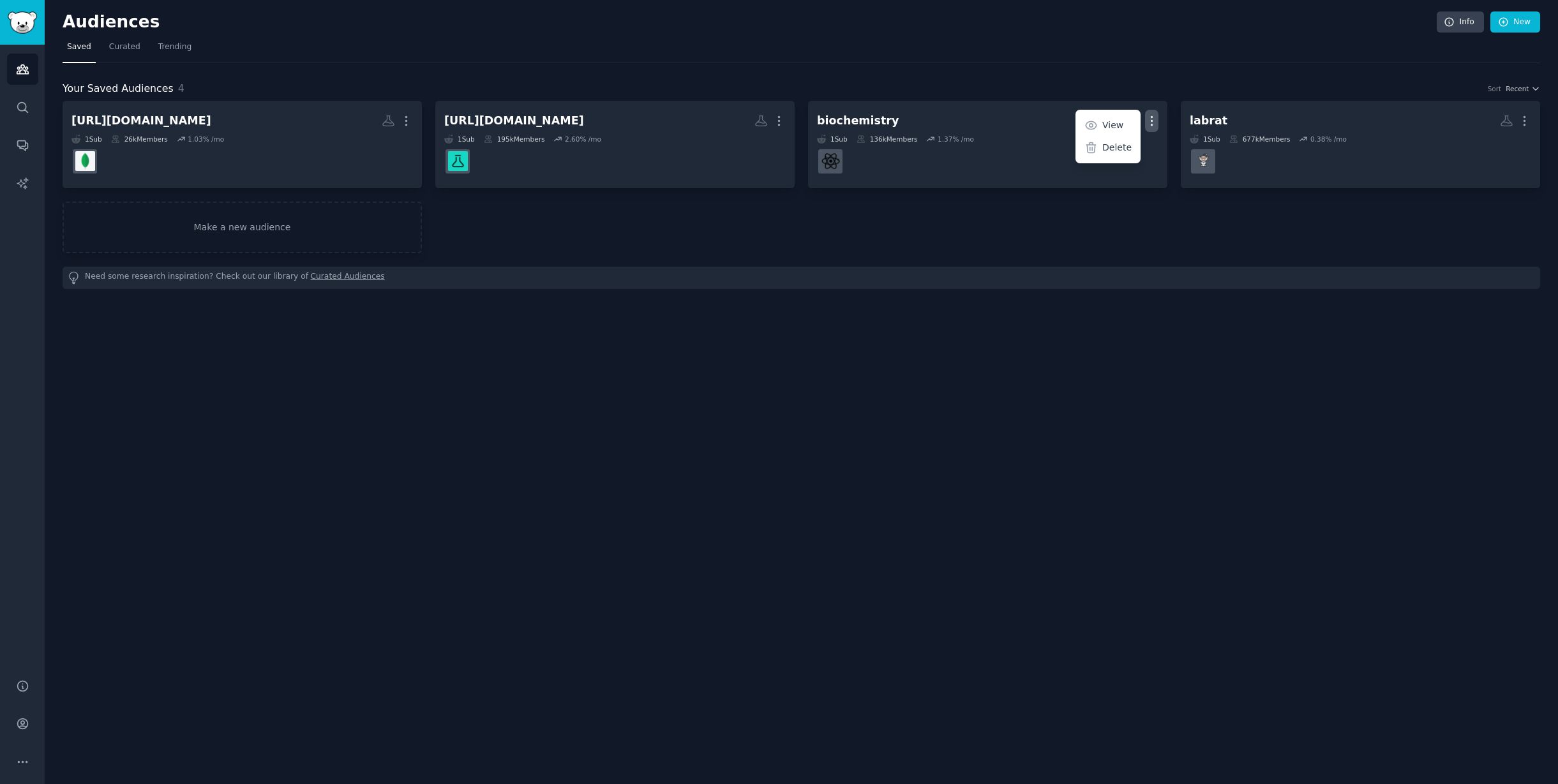
click at [1100, 78] on div "Your Saved Audiences 4 Sort Recent https://www.reddit.com/r/mongodb/ More 1 Sub…" at bounding box center [802, 176] width 1478 height 226
click at [1514, 25] on link "New" at bounding box center [1516, 22] width 50 height 21
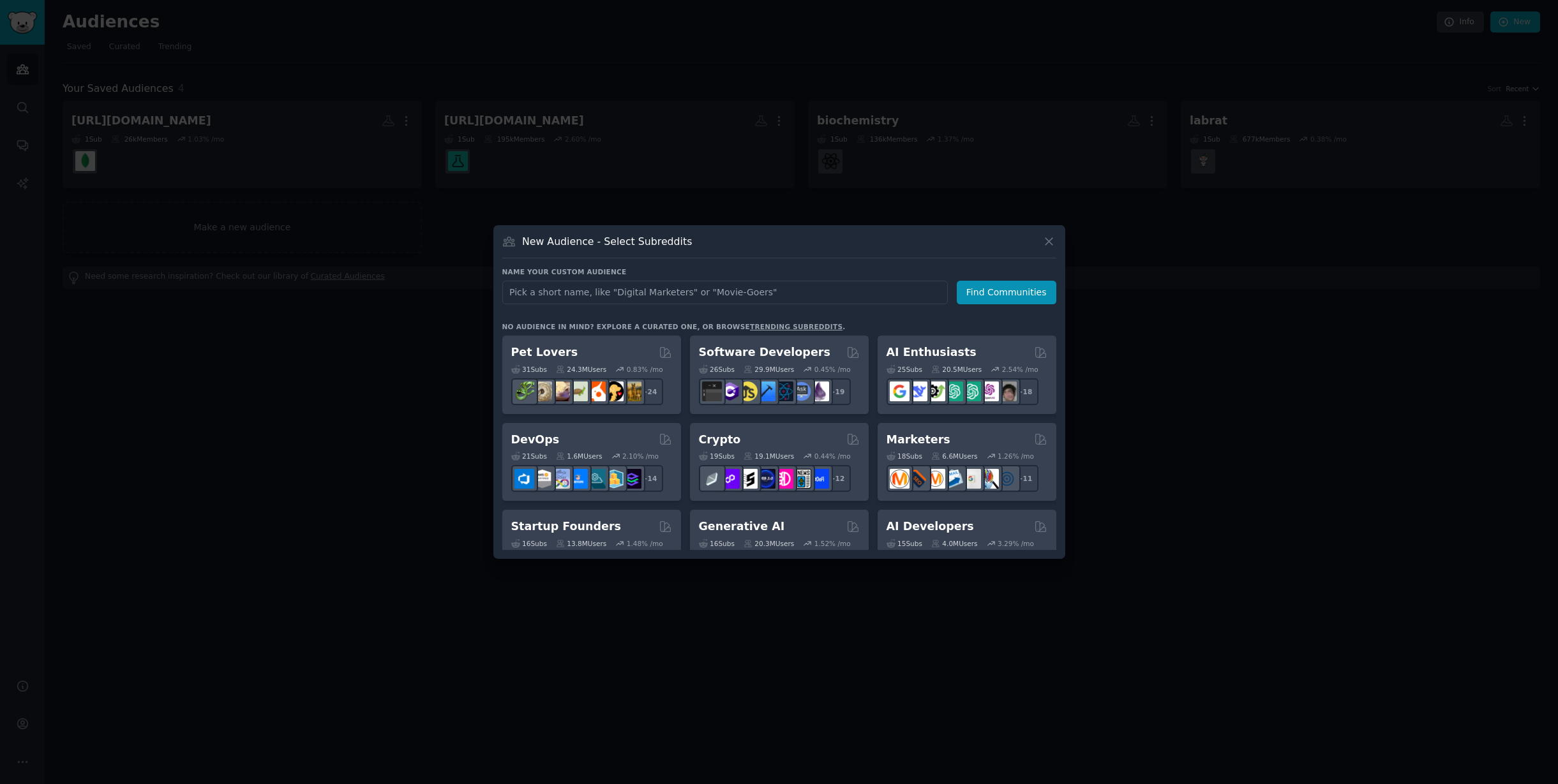
click at [810, 289] on input "text" at bounding box center [724, 293] width 445 height 23
type input "https://go.gummysearch.com/audiences/"
paste input "https://www.reddit.com/r/FlutterFlow/comments/1mh8l7d/onesignal_push_notificati…"
type input "https://www.reddit.com/r/FlutterFlow/comments/1mh8l7d/onesignal_push_notificati…"
click at [1019, 293] on button "Find Communities" at bounding box center [1006, 293] width 99 height 23
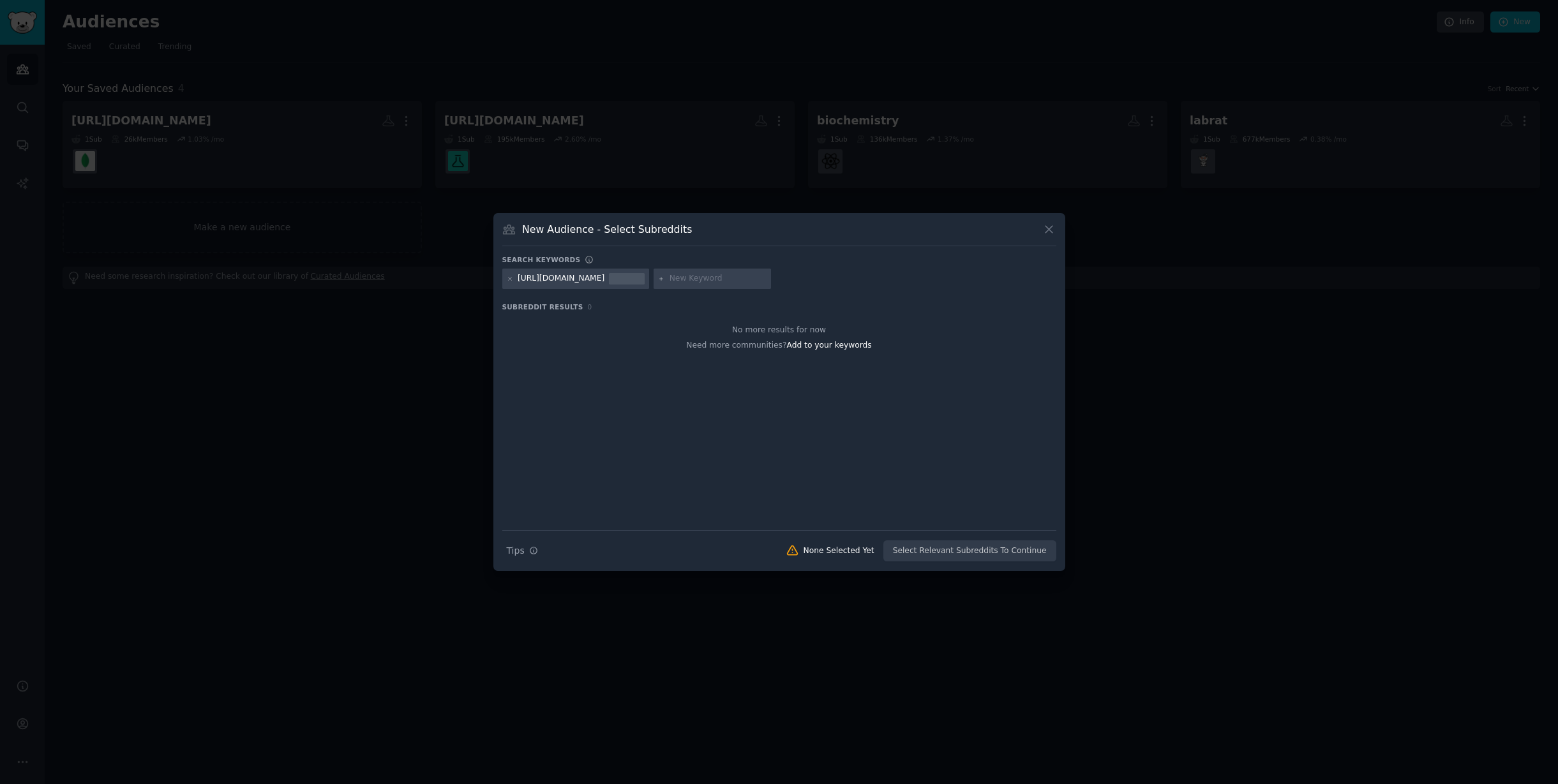
click at [605, 273] on div "https://www.reddit.com/r/FlutterFlow/comments/1mh8l7d/onesignal_push_notificati…" at bounding box center [561, 279] width 87 height 12
click at [1050, 233] on icon at bounding box center [1049, 230] width 14 height 14
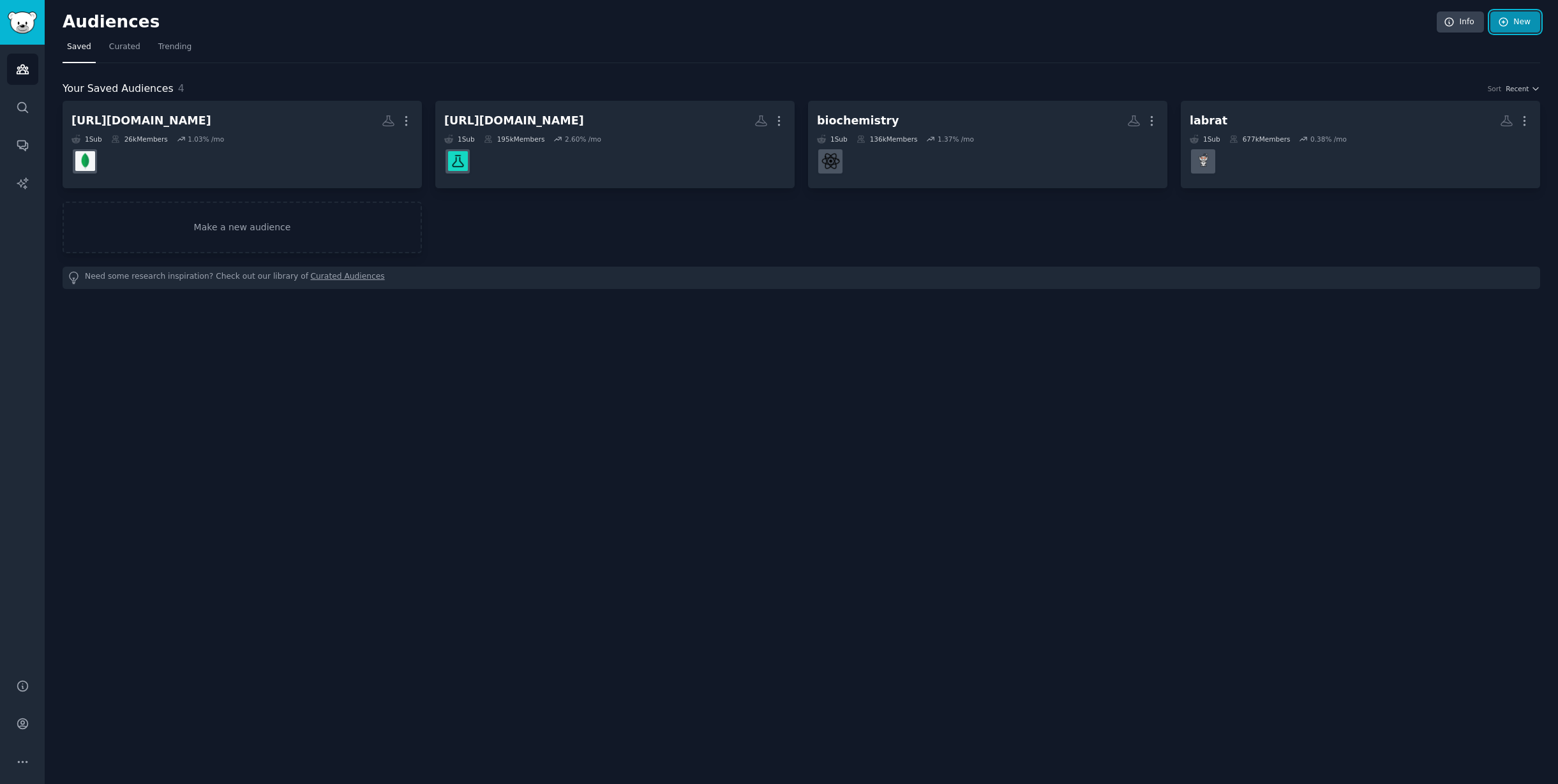
click at [1529, 20] on link "New" at bounding box center [1516, 22] width 50 height 21
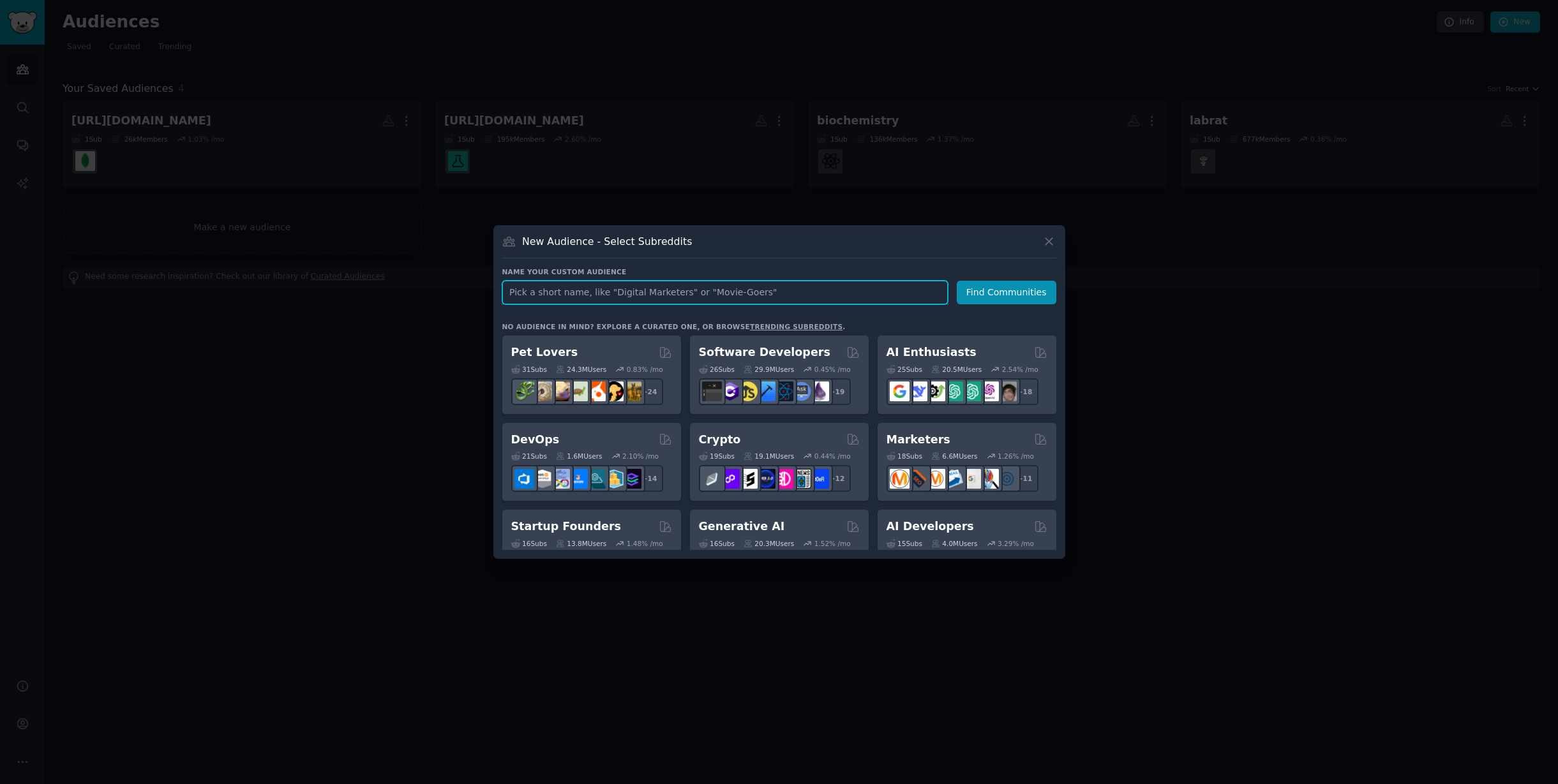
paste input "https://www.reddit.com/r/LifeOnPurple/"
type input "https://www.reddit.com/r/LifeOnPurple/"
click at [1015, 289] on button "Find Communities" at bounding box center [1006, 293] width 99 height 23
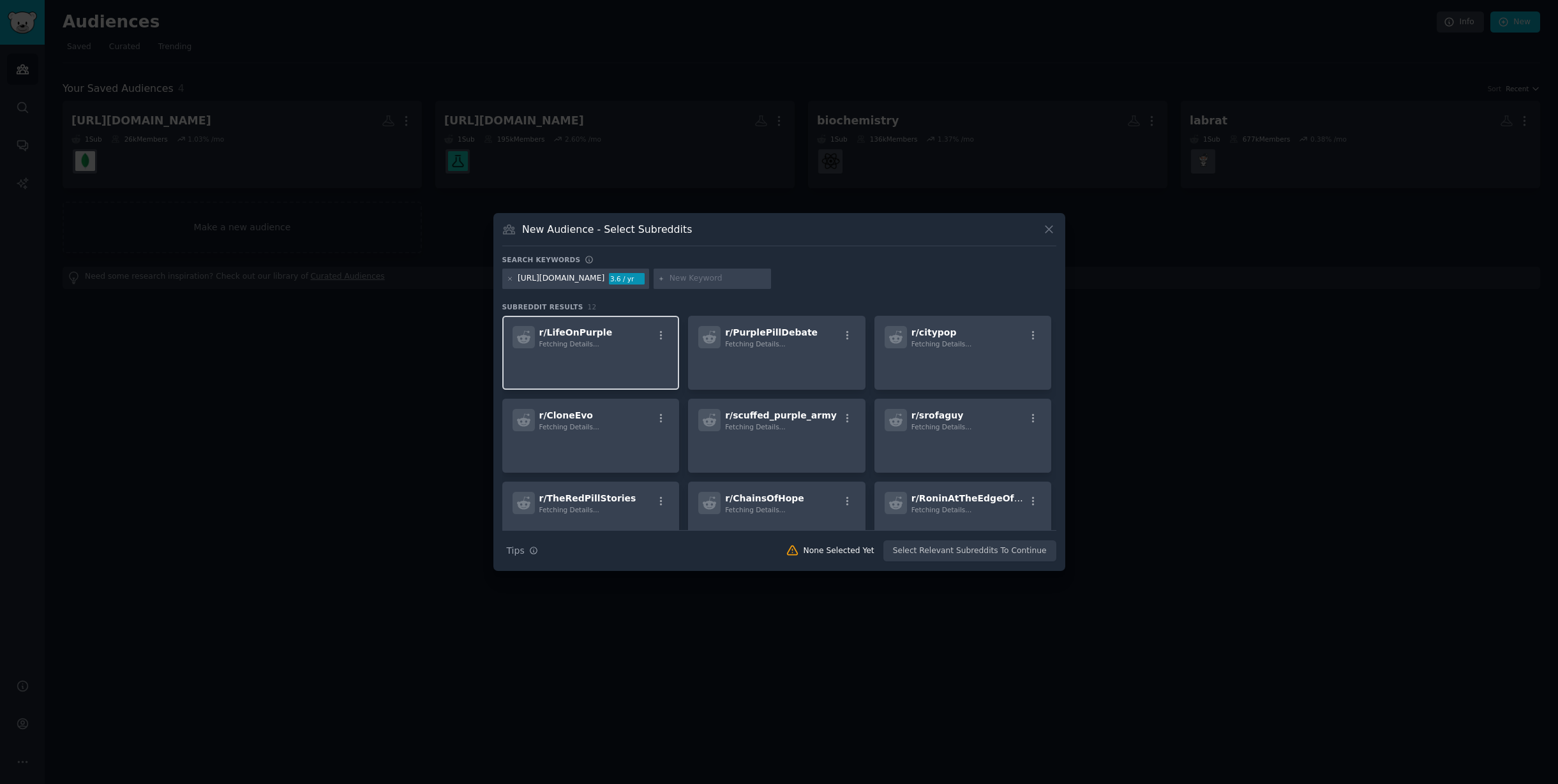
click at [584, 345] on span "Fetching Details..." at bounding box center [569, 344] width 60 height 8
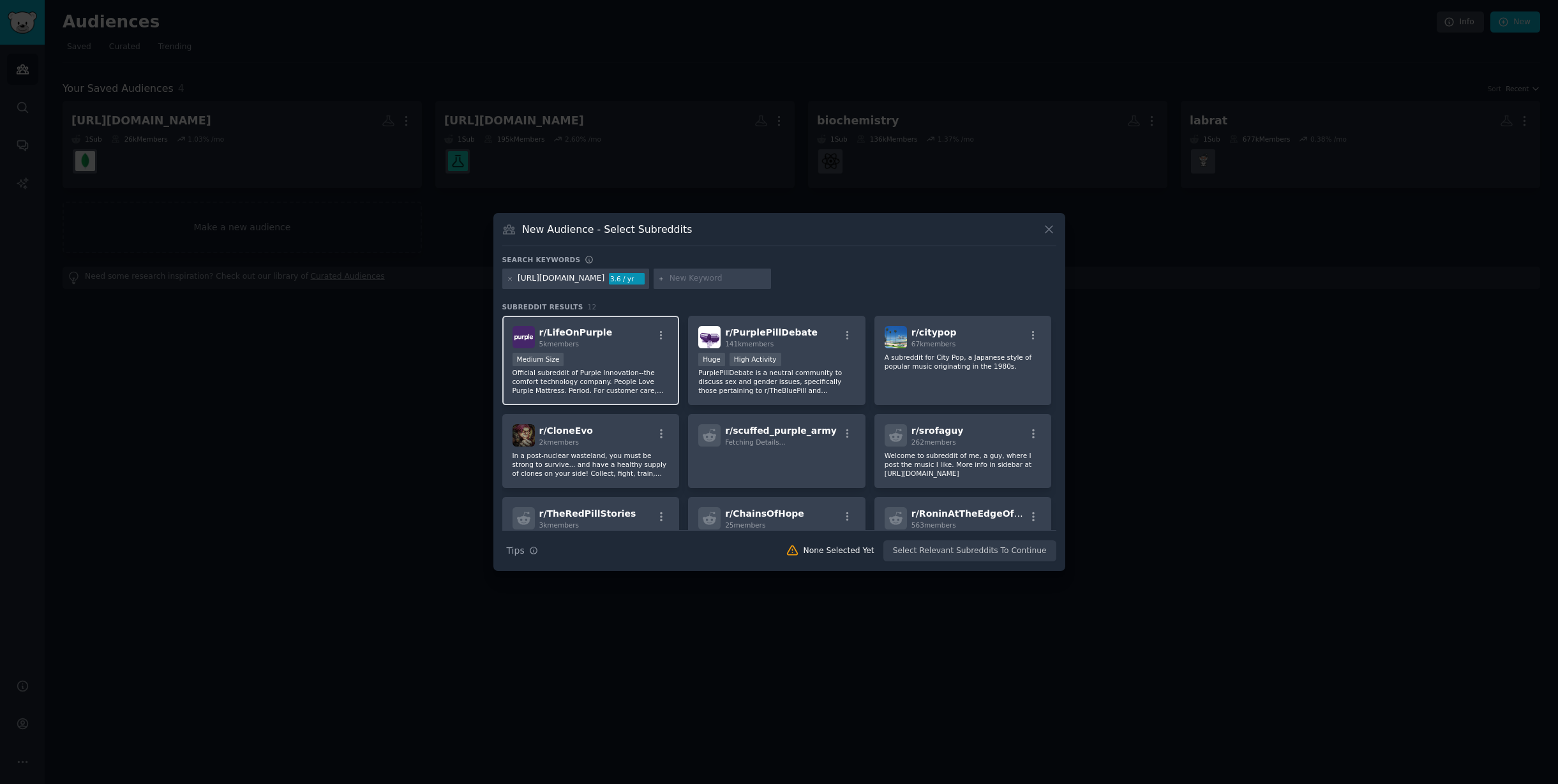
click at [583, 349] on div "r/ LifeOnPurple 5k members Medium Size Official subreddit of Purple Innovation-…" at bounding box center [591, 360] width 178 height 90
click at [1027, 551] on button "Create Audience" at bounding box center [1013, 551] width 84 height 21
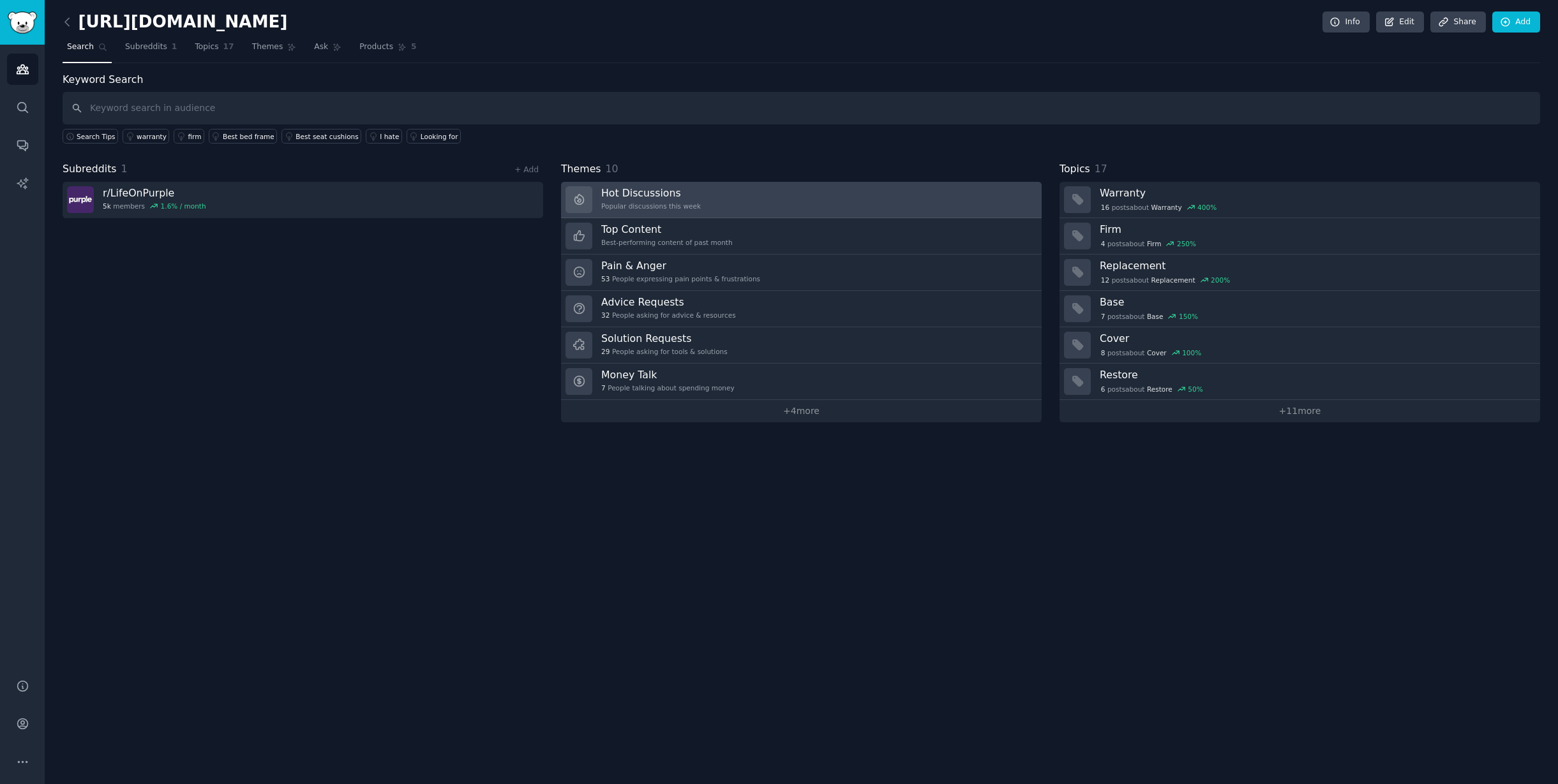
click at [854, 193] on link "Hot Discussions Popular discussions this week" at bounding box center [802, 200] width 481 height 37
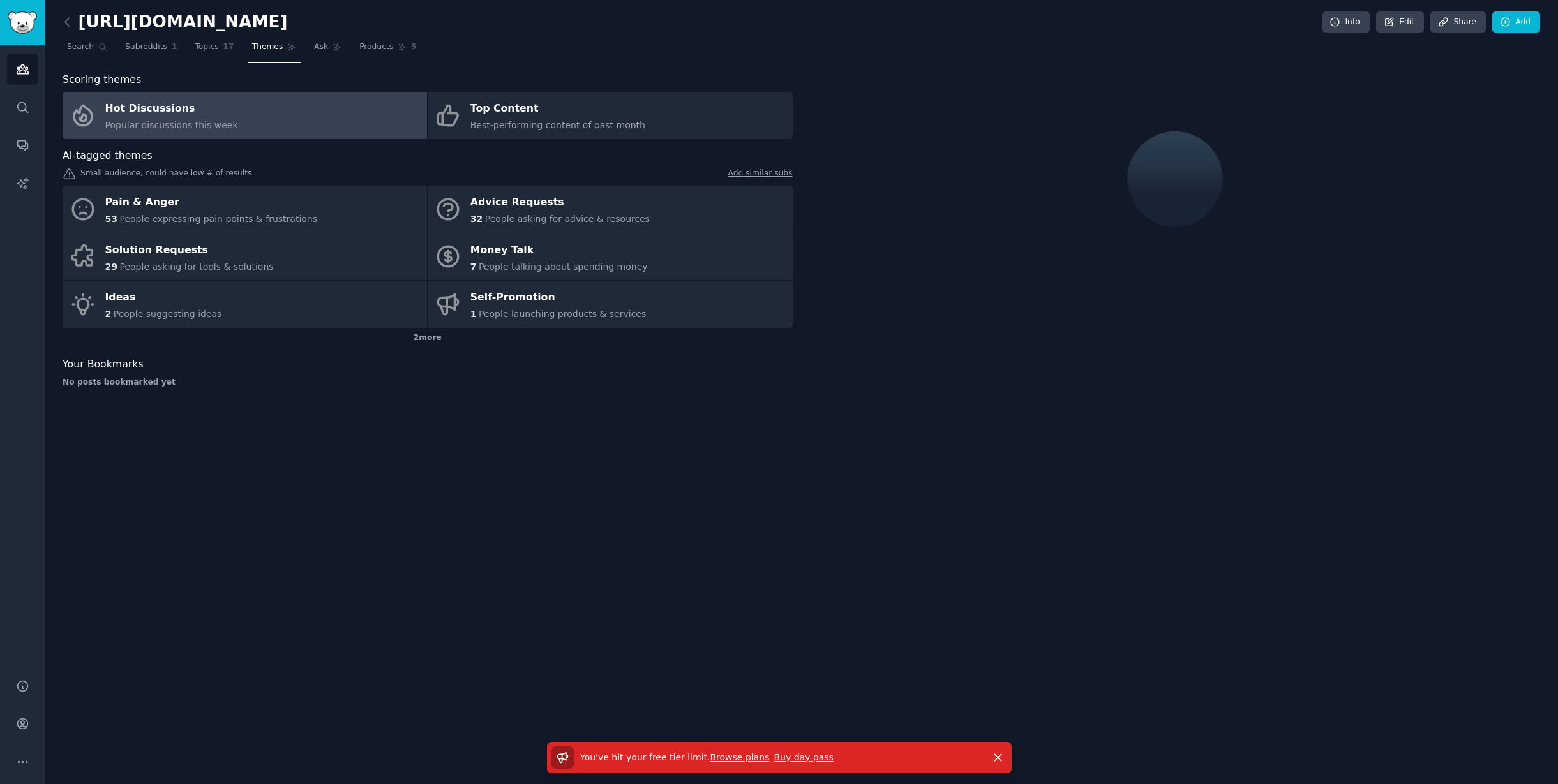
click at [257, 125] on link "Hot Discussions Popular discussions this week" at bounding box center [244, 115] width 364 height 47
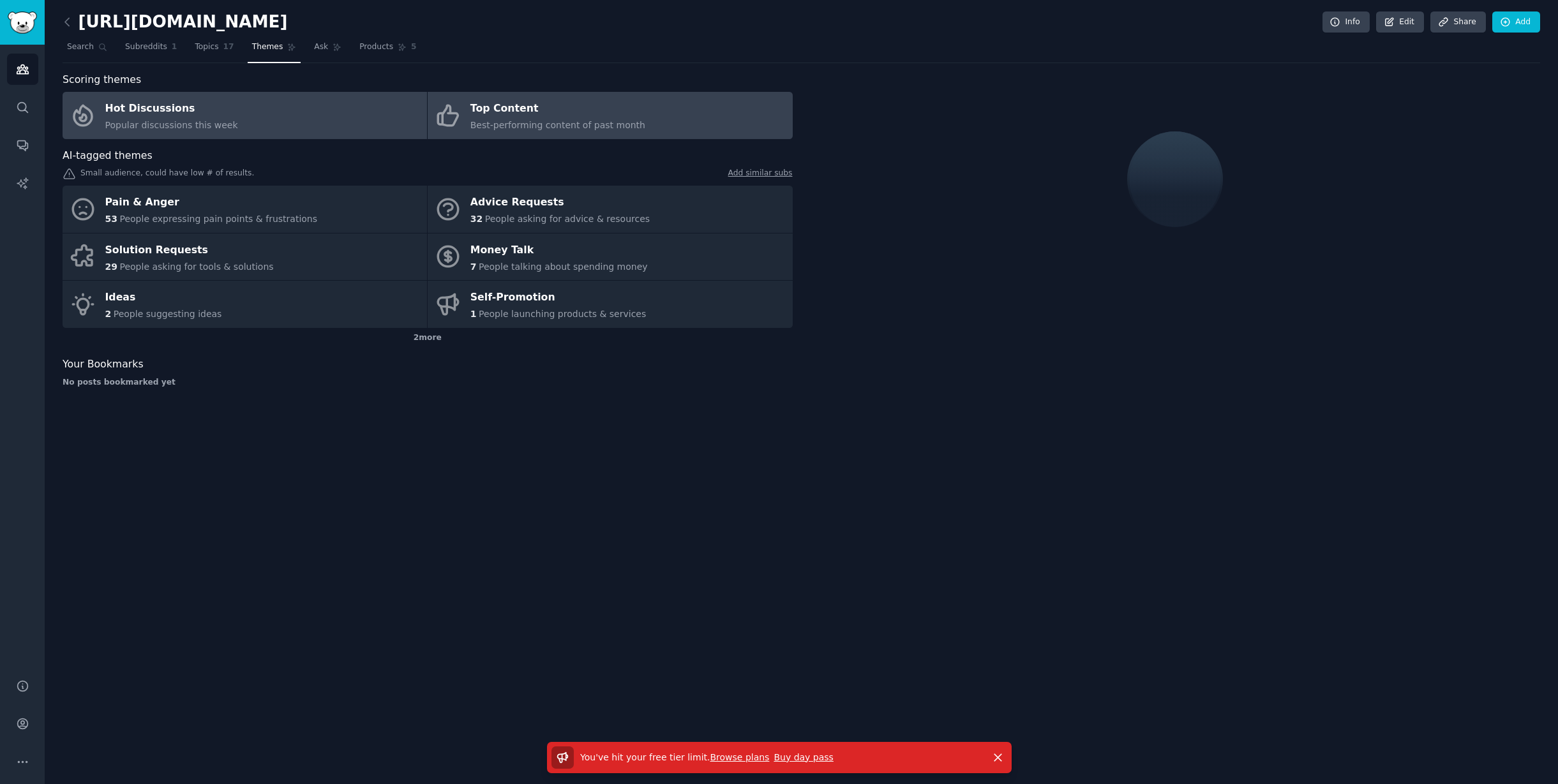
click at [531, 126] on span "Best-performing content of past month" at bounding box center [557, 125] width 175 height 11
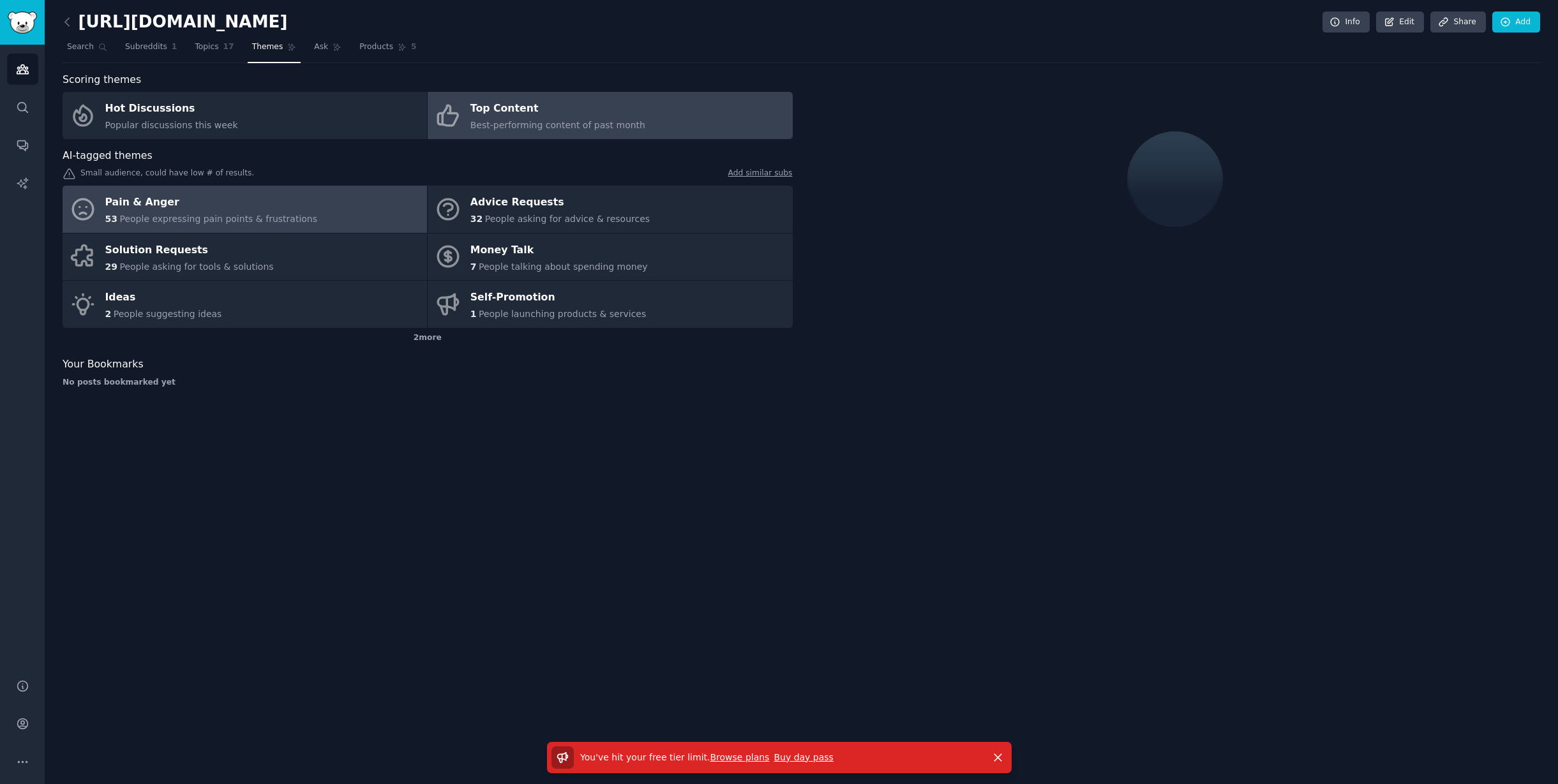
click at [242, 215] on span "People expressing pain points & frustrations" at bounding box center [218, 218] width 198 height 11
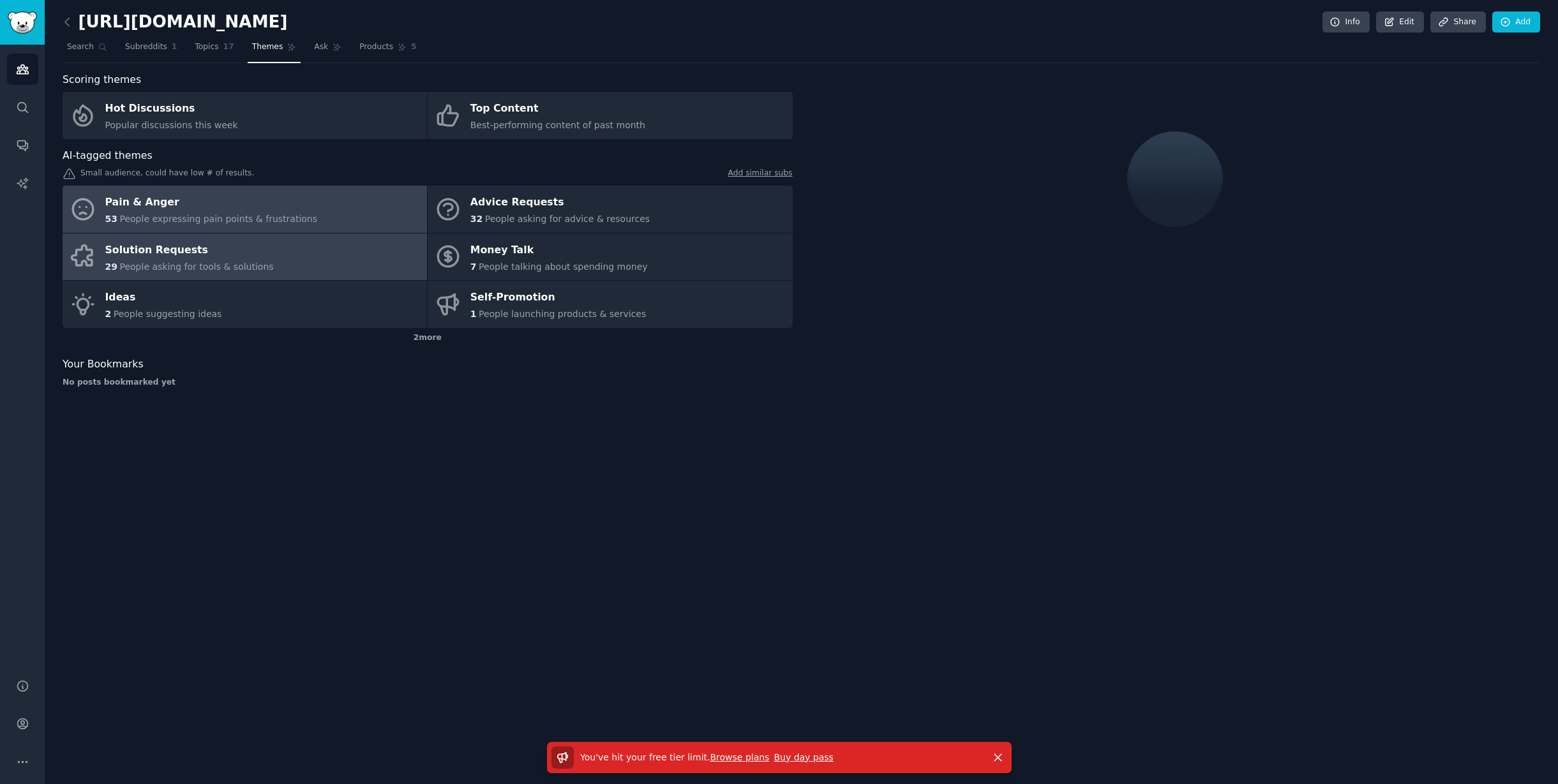
click at [265, 259] on link "Solution Requests 29 People asking for tools & solutions" at bounding box center [244, 257] width 364 height 47
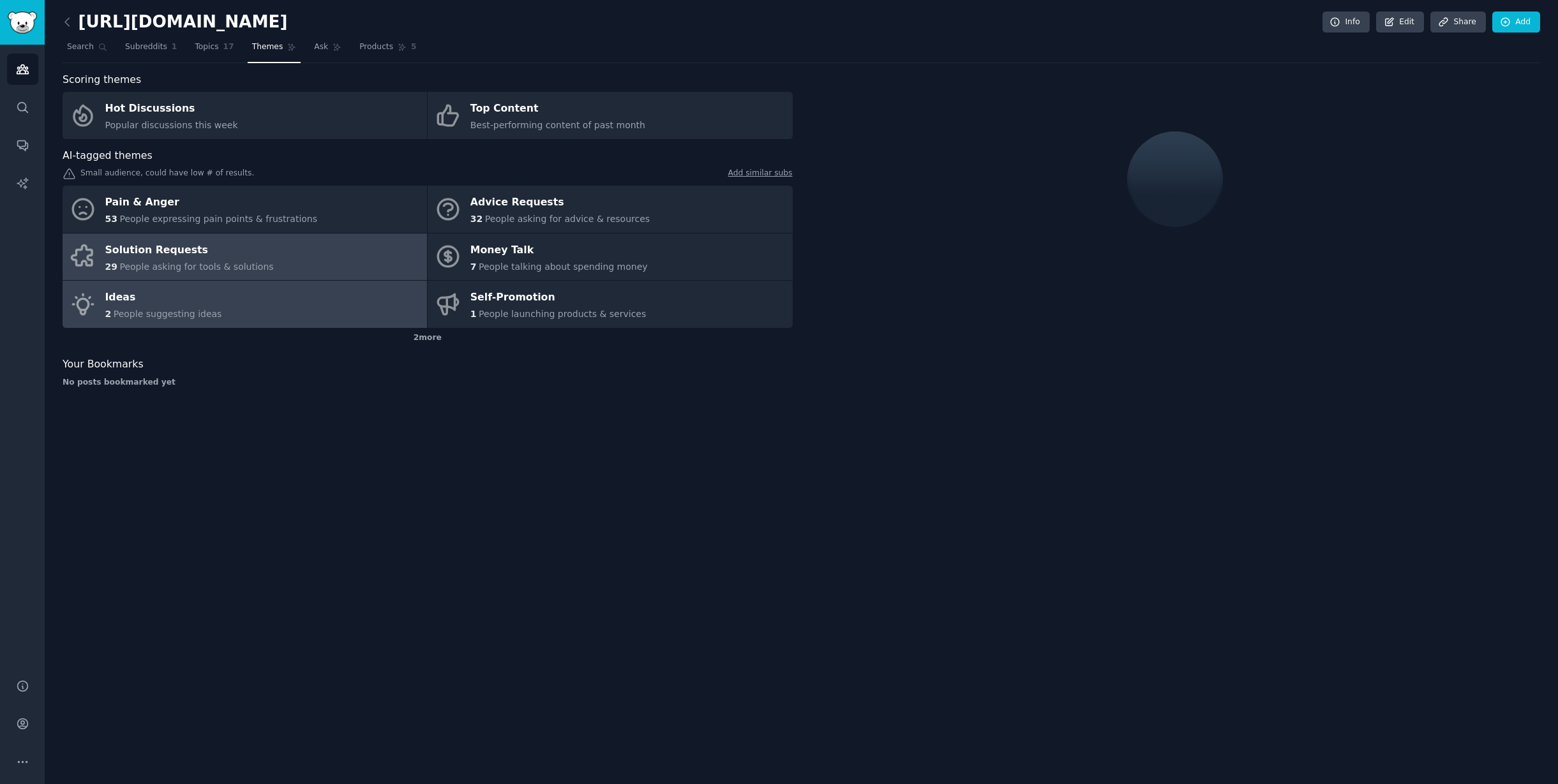
click at [297, 294] on link "Ideas 2 People suggesting ideas" at bounding box center [244, 304] width 364 height 47
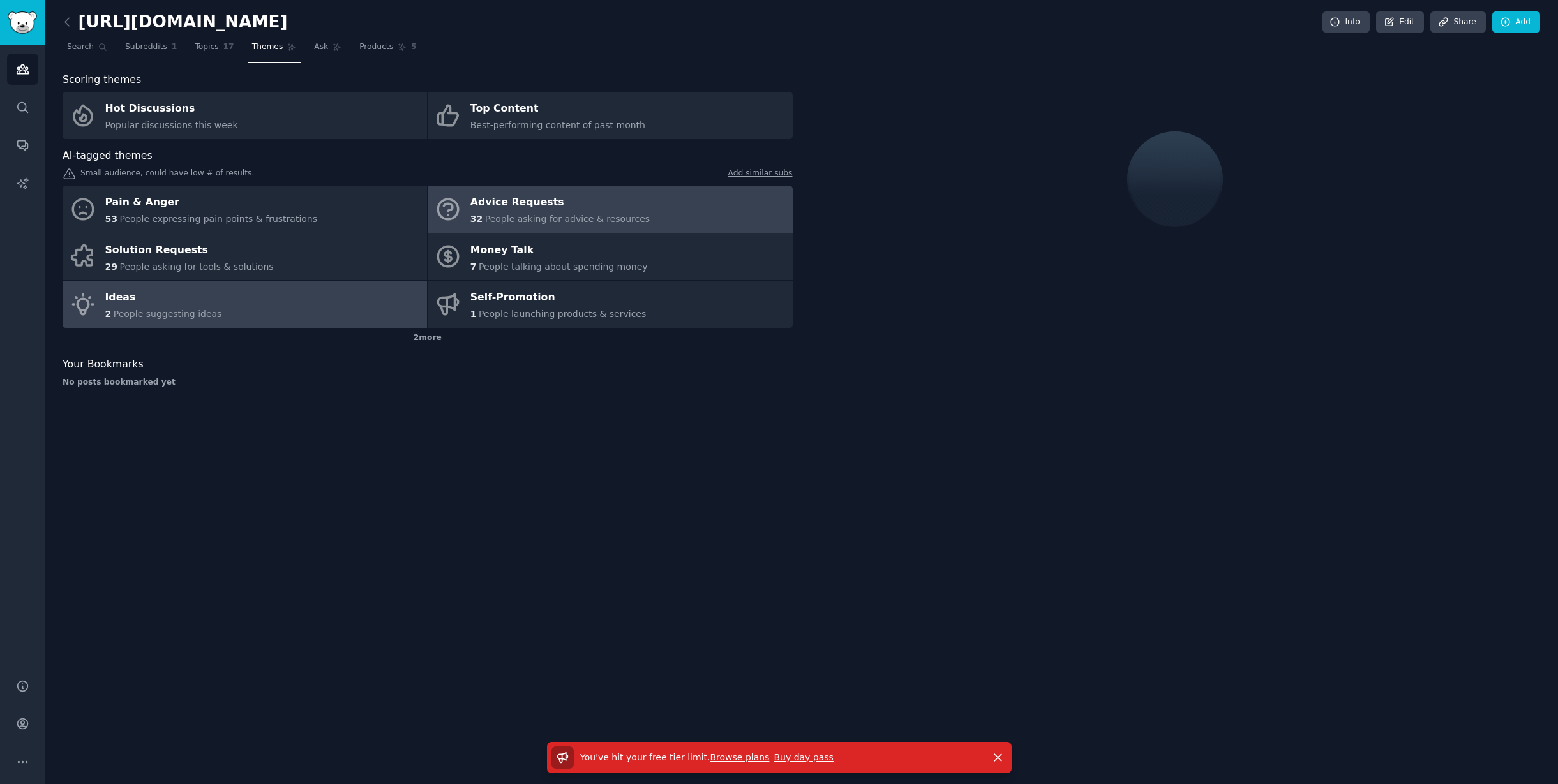
click at [587, 219] on span "People asking for advice & resources" at bounding box center [567, 218] width 164 height 11
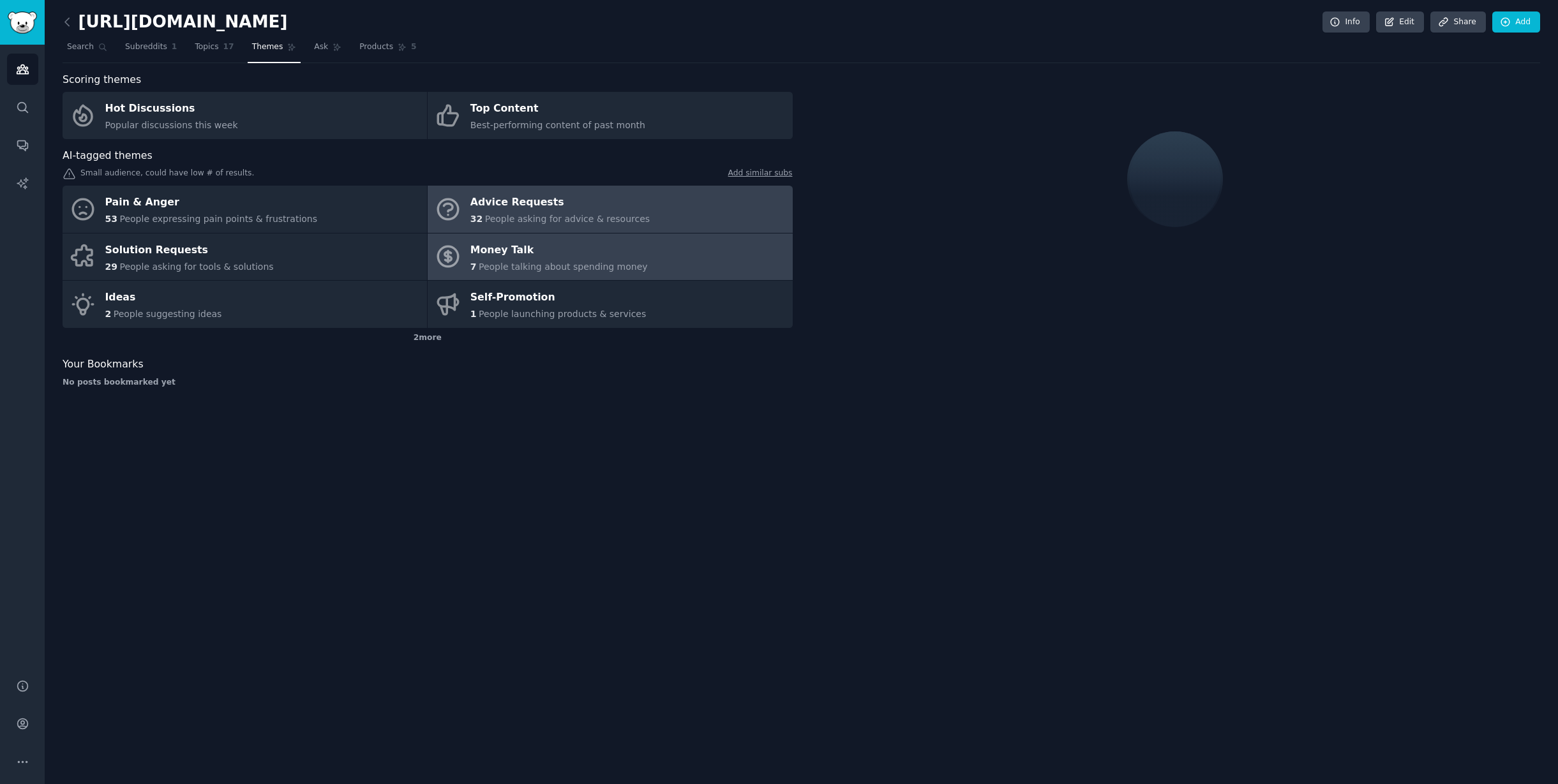
click at [588, 266] on span "People talking about spending money" at bounding box center [563, 266] width 169 height 11
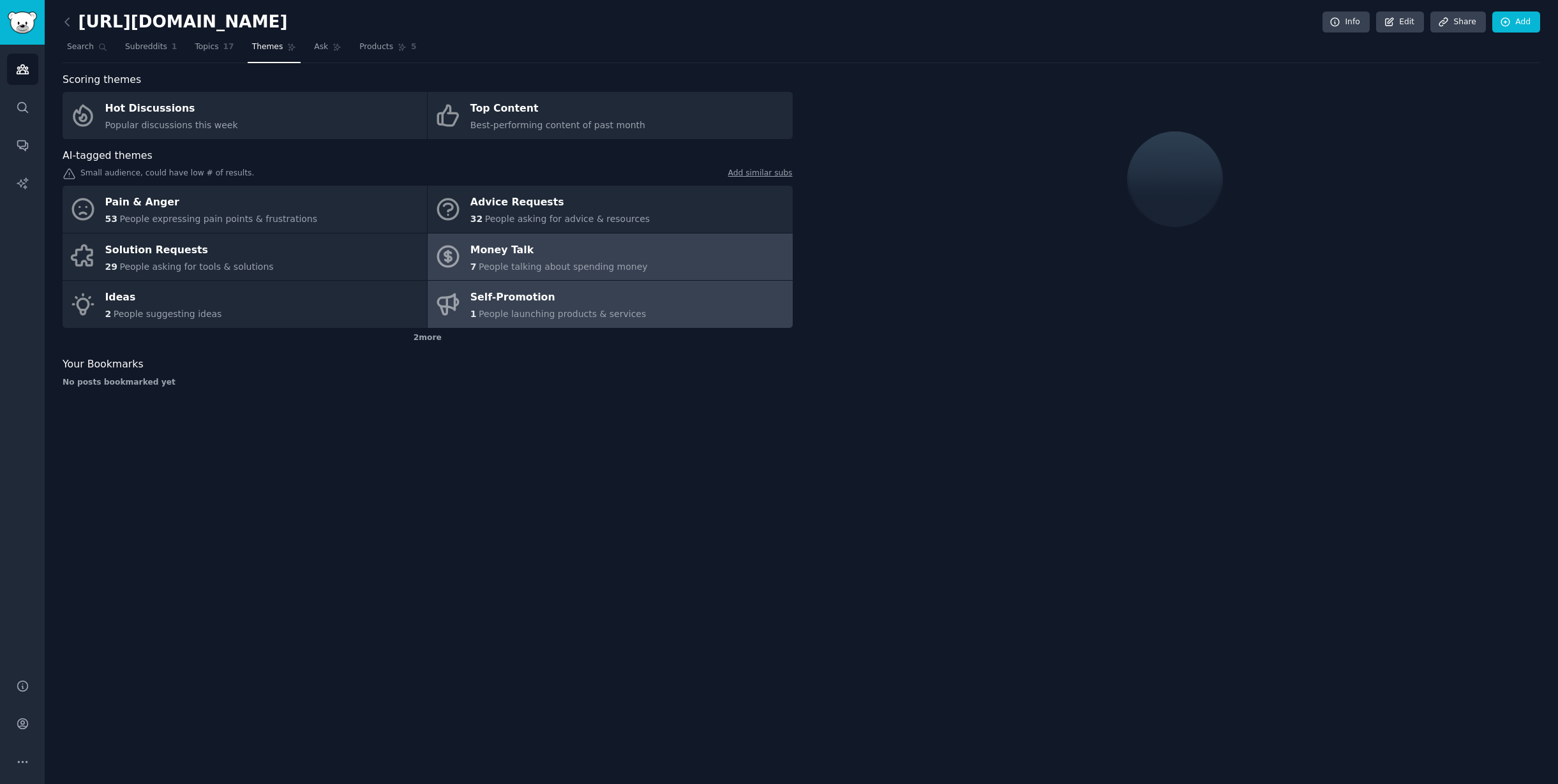
click at [585, 309] on span "People launching products & services" at bounding box center [562, 314] width 167 height 11
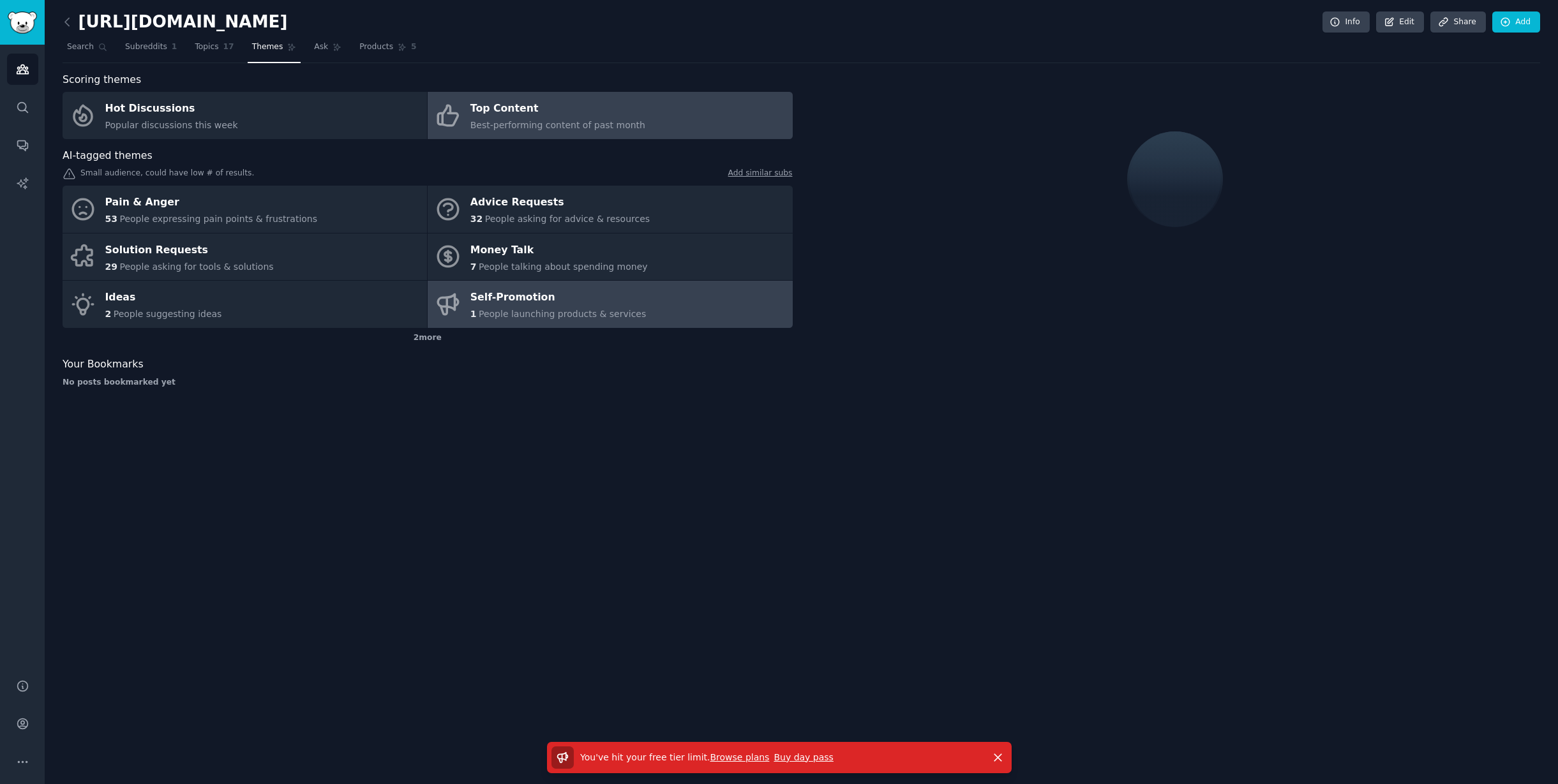
click at [561, 134] on link "Top Content Best-performing content of past month" at bounding box center [609, 115] width 364 height 47
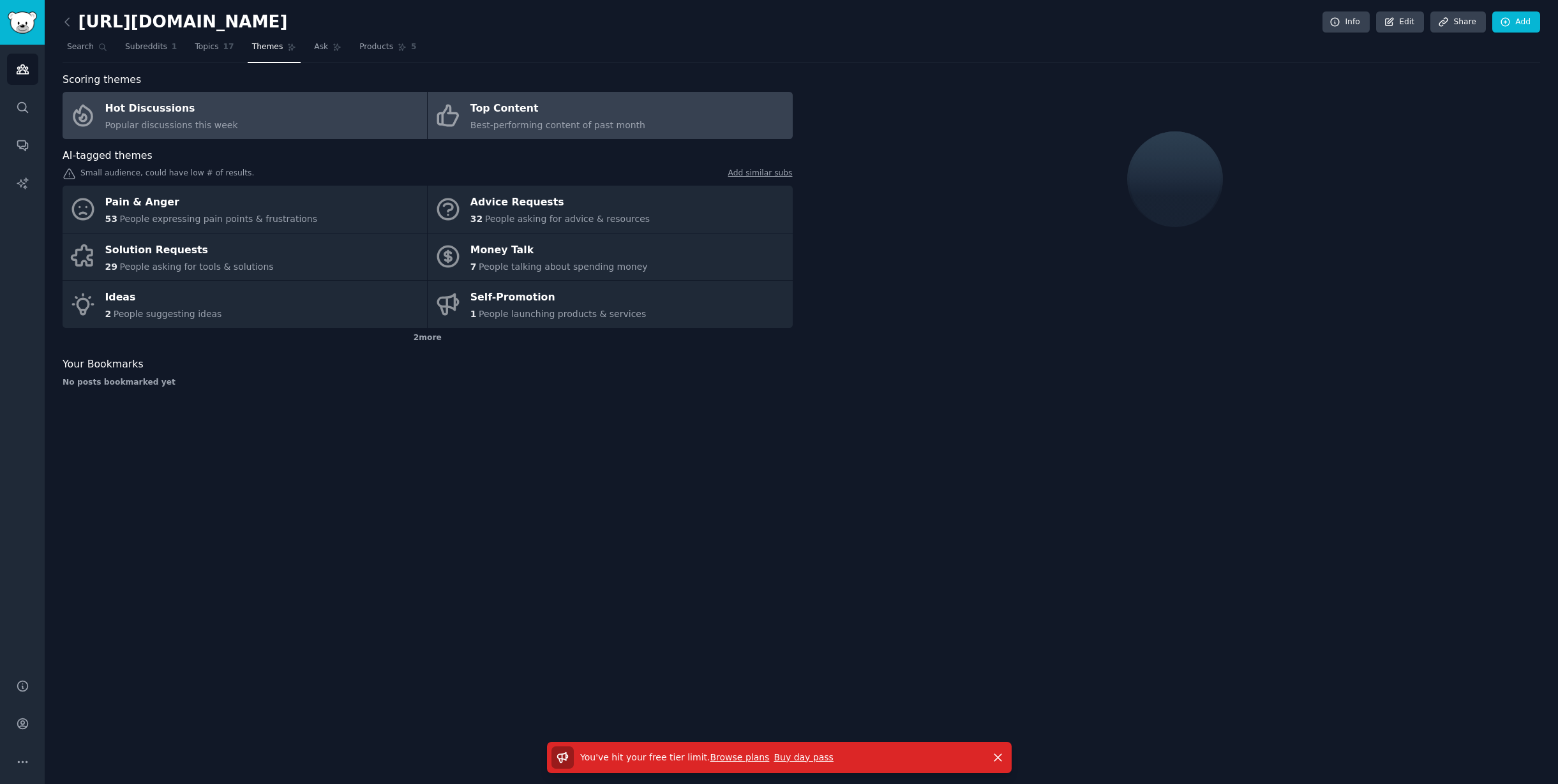
click at [298, 122] on link "Hot Discussions Popular discussions this week" at bounding box center [244, 115] width 364 height 47
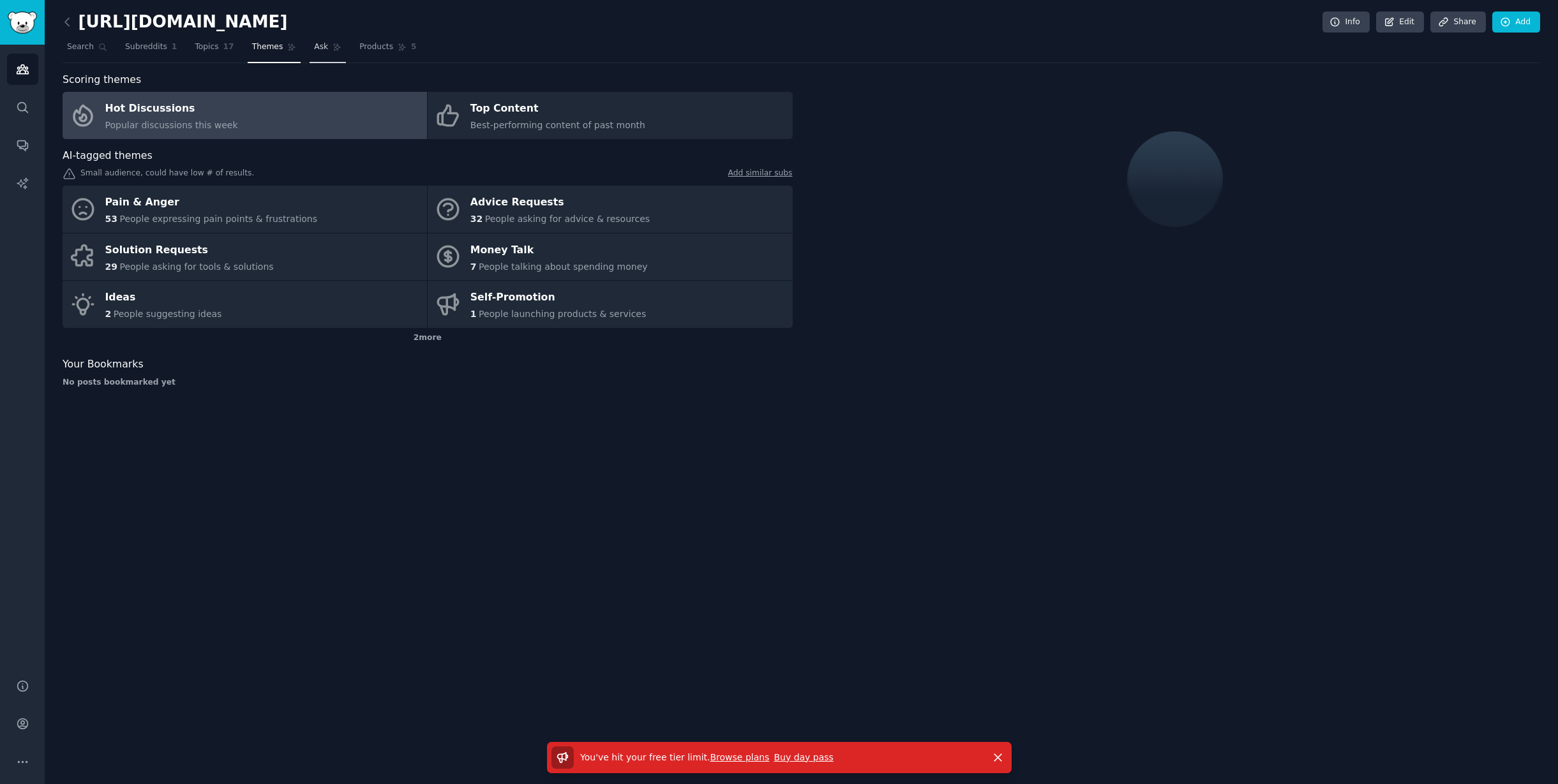
click at [309, 53] on link "Ask" at bounding box center [327, 49] width 37 height 26
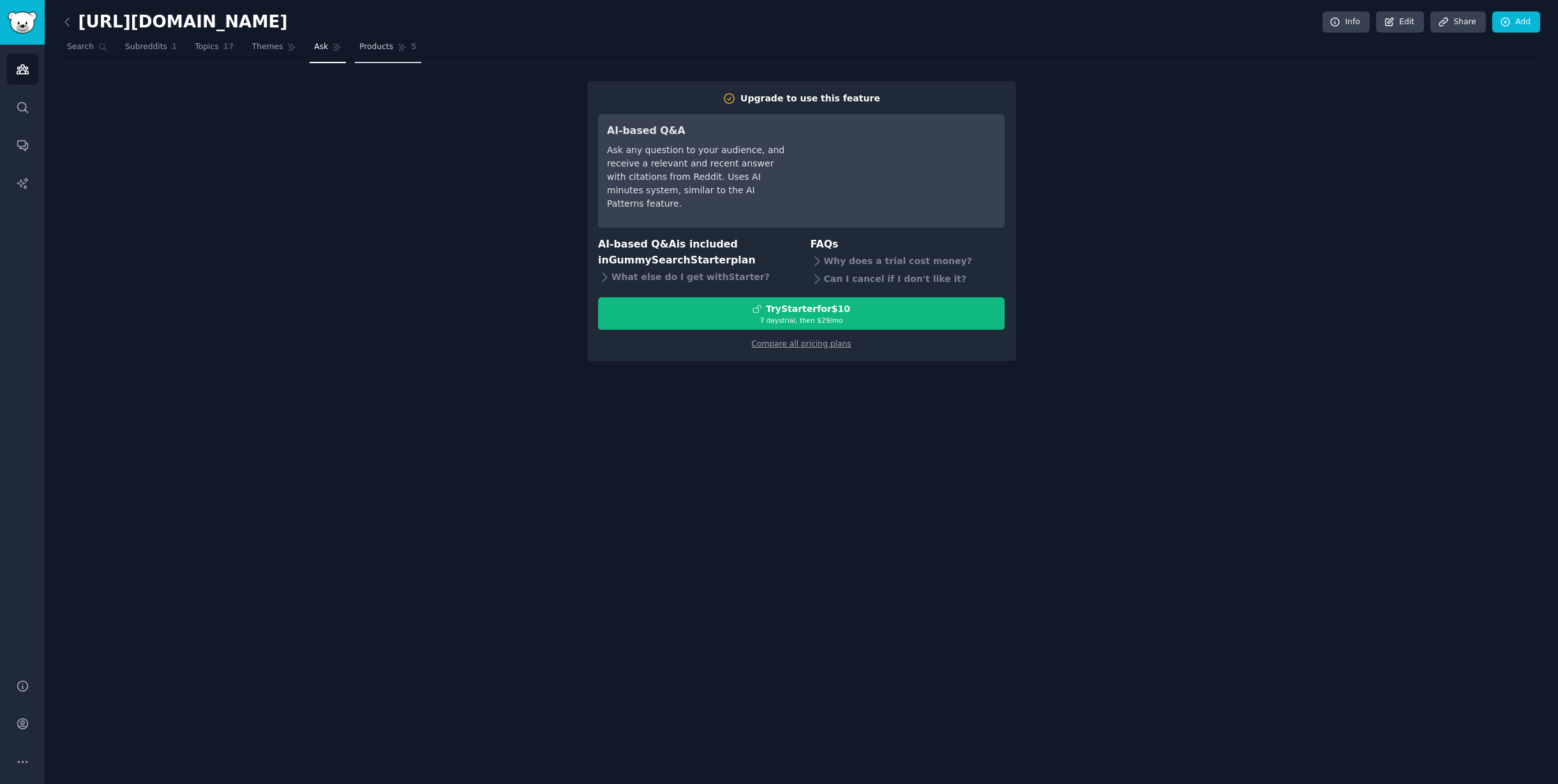
click at [361, 44] on span "Products" at bounding box center [376, 47] width 34 height 12
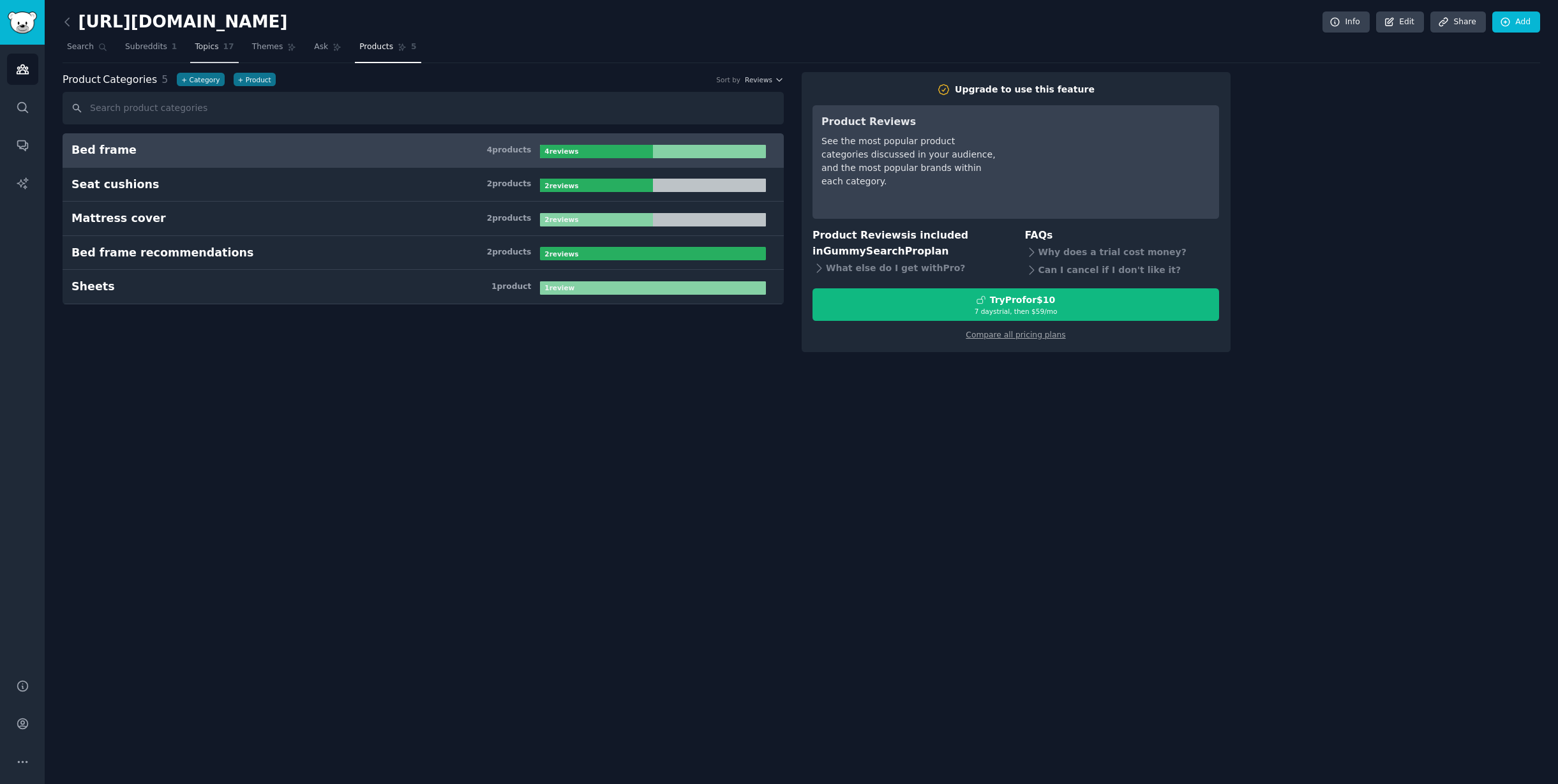
click at [203, 42] on span "Topics" at bounding box center [207, 47] width 23 height 12
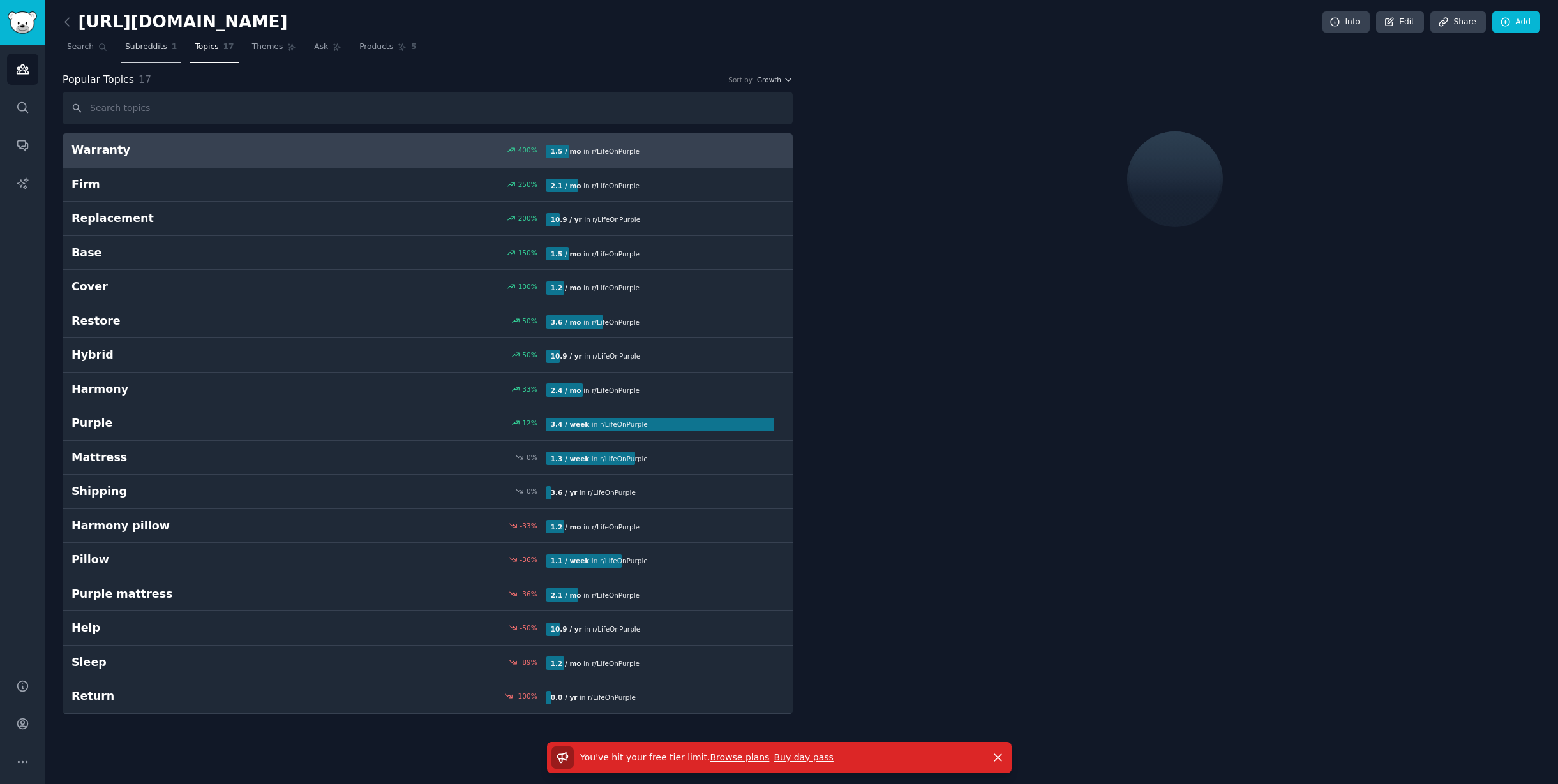
click at [152, 44] on span "Subreddits" at bounding box center [147, 47] width 42 height 12
